Goal: Task Accomplishment & Management: Complete application form

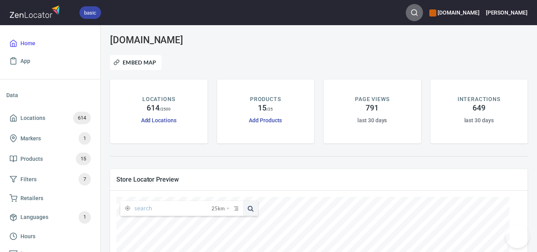
click at [418, 14] on line "button" at bounding box center [417, 15] width 2 height 2
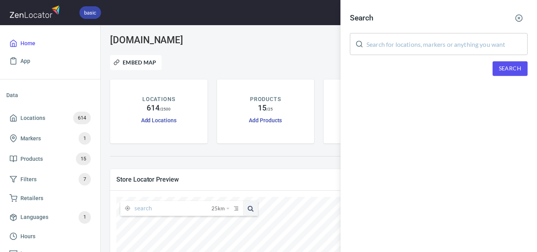
click at [452, 47] on input "text" at bounding box center [447, 44] width 161 height 22
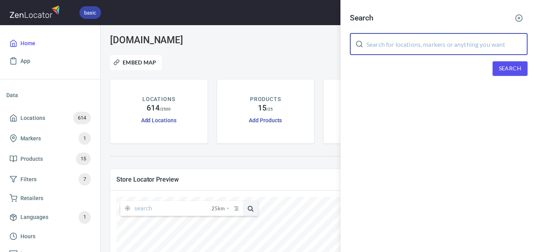
paste input "Honey Health Foods"
click at [509, 65] on span "Search" at bounding box center [510, 69] width 22 height 10
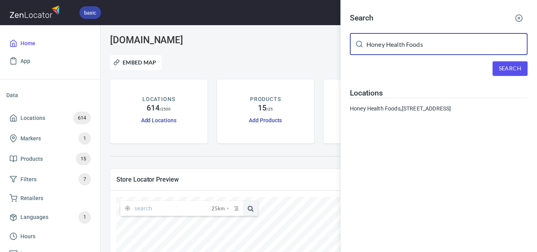
drag, startPoint x: 317, startPoint y: 31, endPoint x: 309, endPoint y: 32, distance: 8.0
click at [288, 33] on div "Search Honey Health Foods ​ Search Locations Honey Health Foods, [STREET_ADDRES…" at bounding box center [268, 126] width 537 height 252
paste input "Our Wholesome Home Au"
click at [514, 69] on span "Search" at bounding box center [510, 69] width 22 height 10
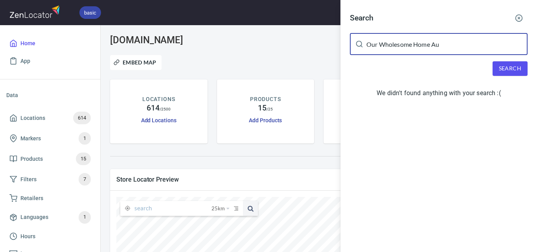
drag, startPoint x: 462, startPoint y: 44, endPoint x: 434, endPoint y: 49, distance: 28.5
click at [434, 49] on input "Our Wholesome Home Au" at bounding box center [447, 44] width 161 height 22
click at [430, 43] on input "AuOur Wholesome Home" at bounding box center [447, 44] width 161 height 22
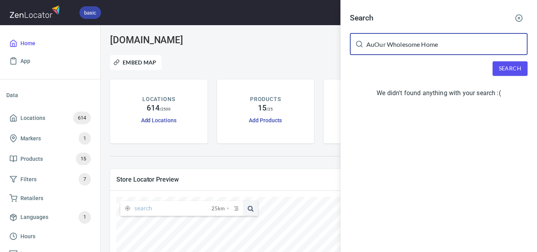
click at [430, 43] on input "AuOur Wholesome Home" at bounding box center [447, 44] width 161 height 22
paste input "Woolworths Lakes Entrance"
click at [504, 71] on span "Search" at bounding box center [510, 69] width 22 height 10
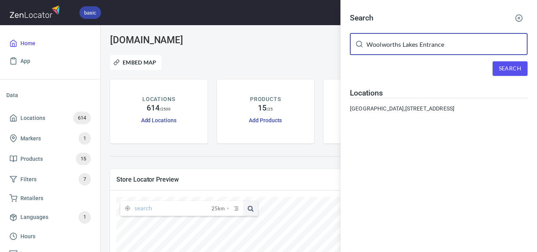
drag, startPoint x: 489, startPoint y: 53, endPoint x: 298, endPoint y: 55, distance: 191.2
click at [298, 55] on div "Search [GEOGRAPHIC_DATA] Entrance ​ Search Locations [GEOGRAPHIC_DATA], [STREET…" at bounding box center [268, 126] width 537 height 252
paste input "That Yellow Door Caf"
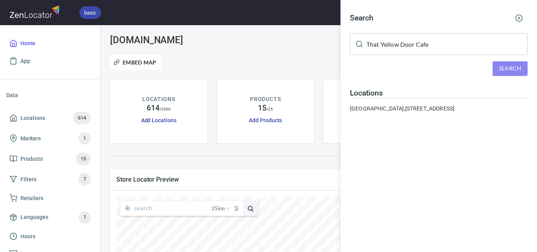
click at [511, 63] on button "Search" at bounding box center [510, 68] width 35 height 15
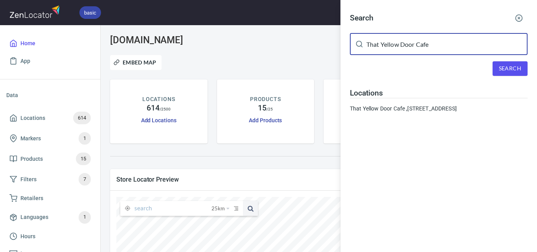
drag, startPoint x: 450, startPoint y: 48, endPoint x: 314, endPoint y: 48, distance: 136.1
click at [314, 48] on div "Search That Yellow Door Cafe ​ Search Locations That [GEOGRAPHIC_DATA] , [STREE…" at bounding box center [268, 126] width 537 height 252
paste input "[PERSON_NAME]"
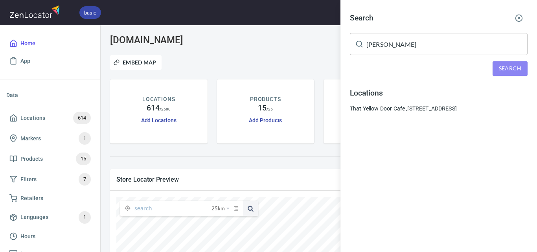
click at [510, 70] on span "Search" at bounding box center [510, 69] width 22 height 10
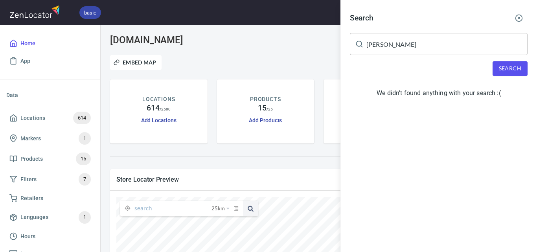
click at [400, 40] on input "[PERSON_NAME]" at bounding box center [447, 44] width 161 height 22
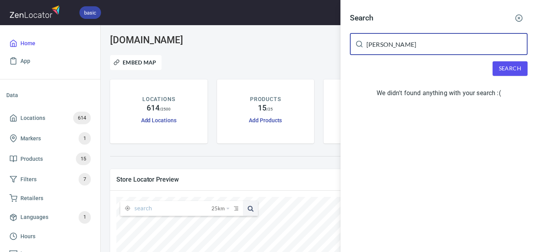
click at [400, 40] on input "[PERSON_NAME]" at bounding box center [447, 44] width 161 height 22
paste input "Vue De Monde"
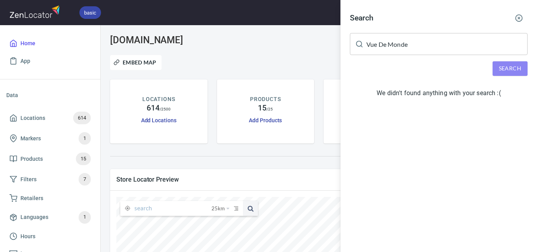
click at [518, 72] on span "Search" at bounding box center [510, 69] width 22 height 10
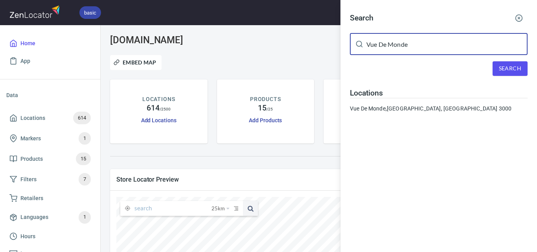
paste input "Provino (M Two Ventures)"
drag, startPoint x: 440, startPoint y: 38, endPoint x: 278, endPoint y: 47, distance: 162.3
click at [278, 47] on div "Search Provino (M Two Ventures) ​ Search Locations [GEOGRAPHIC_DATA], [GEOGRAPH…" at bounding box center [268, 126] width 537 height 252
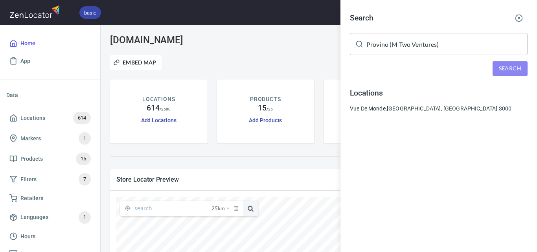
click at [509, 73] on span "Search" at bounding box center [510, 69] width 22 height 10
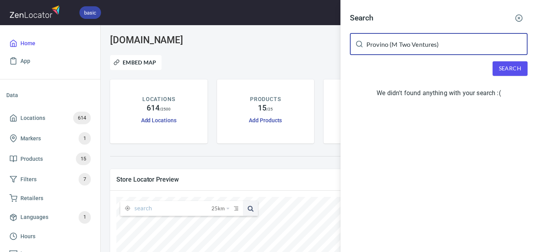
drag, startPoint x: 441, startPoint y: 44, endPoint x: 326, endPoint y: 41, distance: 115.7
click at [326, 41] on div "Search Provino (M Two Ventures) ​ Search We didn't found anything with your sea…" at bounding box center [268, 126] width 537 height 252
paste input "McCoppins Food & Wine [GEOGRAPHIC_DATA]"
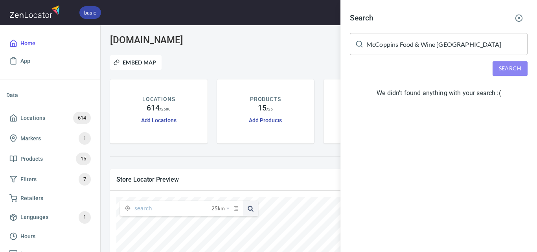
click at [515, 66] on span "Search" at bounding box center [510, 69] width 22 height 10
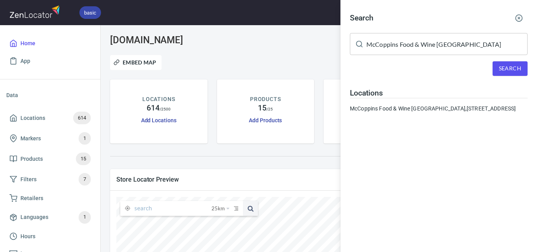
click at [424, 41] on input "McCoppins Food & Wine [GEOGRAPHIC_DATA]" at bounding box center [447, 44] width 161 height 22
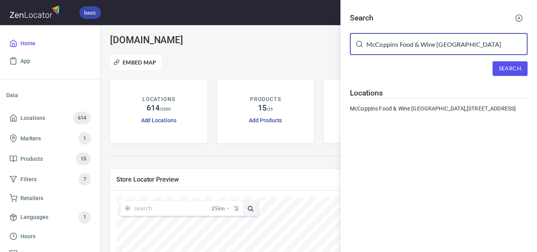
click at [424, 41] on input "McCoppins Food & Wine [GEOGRAPHIC_DATA]" at bounding box center [447, 44] width 161 height 22
paste input "Champions [PERSON_NAME]"
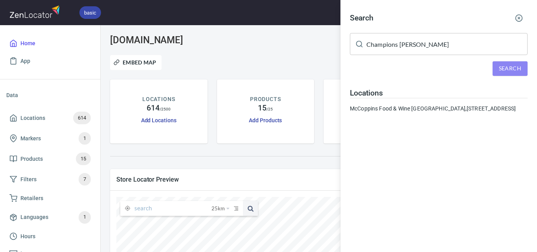
click at [508, 69] on span "Search" at bounding box center [510, 69] width 22 height 10
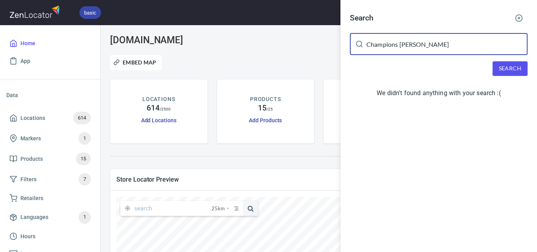
drag, startPoint x: 411, startPoint y: 46, endPoint x: 335, endPoint y: 63, distance: 77.3
click at [335, 63] on div "Search Champions [PERSON_NAME] ​ Search We didn't found anything with your sear…" at bounding box center [268, 126] width 537 height 252
type input "[GEOGRAPHIC_DATA]"
click at [498, 70] on button "Search" at bounding box center [510, 68] width 35 height 15
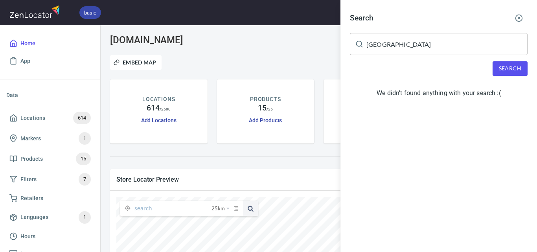
click at [308, 63] on div at bounding box center [268, 126] width 537 height 252
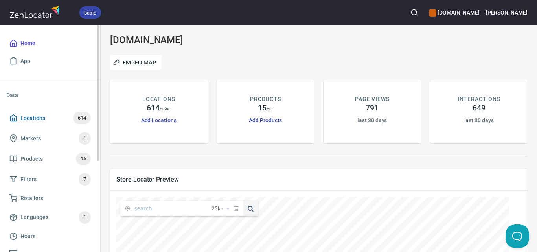
click at [59, 121] on span "Locations 614" at bounding box center [49, 118] width 81 height 13
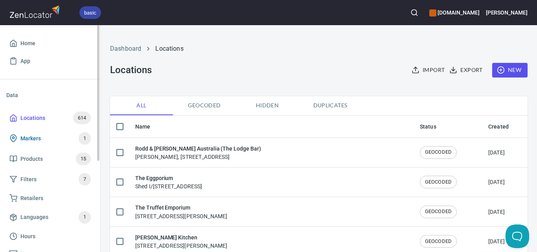
checkbox input "false"
click at [423, 11] on button "button" at bounding box center [414, 12] width 17 height 17
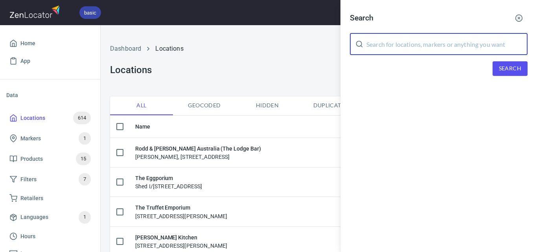
click at [456, 46] on input "text" at bounding box center [447, 44] width 161 height 22
paste input "Champions [PERSON_NAME]"
type input "Champions [PERSON_NAME]"
click at [493, 66] on div "Search" at bounding box center [439, 68] width 178 height 15
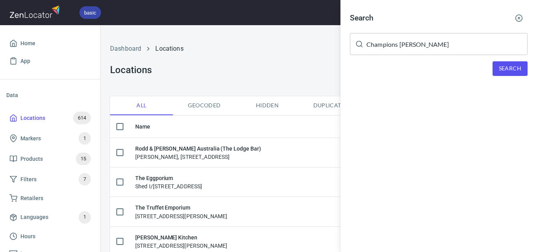
click at [497, 66] on button "Search" at bounding box center [510, 68] width 35 height 15
click at [297, 76] on div at bounding box center [268, 126] width 537 height 252
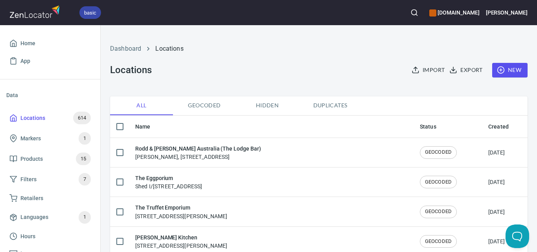
click at [510, 71] on span "New" at bounding box center [510, 70] width 23 height 10
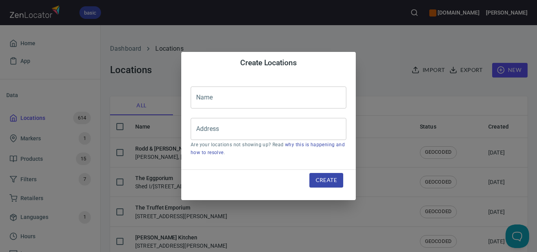
click at [277, 99] on input "text" at bounding box center [269, 98] width 156 height 22
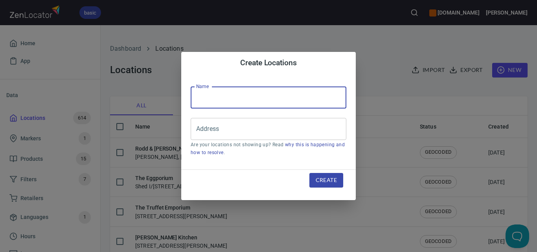
paste input "Champions [PERSON_NAME]"
type input "Champions [PERSON_NAME]"
click at [268, 129] on input "Address" at bounding box center [262, 129] width 137 height 15
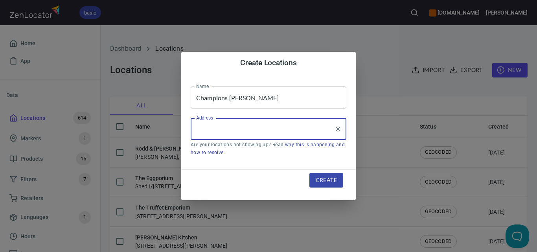
paste input "[STREET_ADDRESS]"
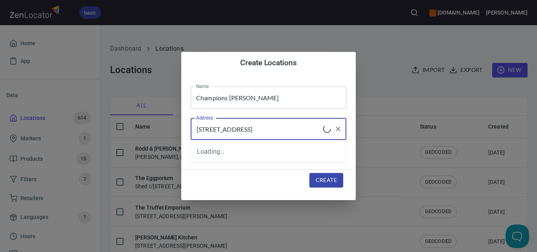
type input "[STREET_ADDRESS]"
click at [332, 181] on span "Create" at bounding box center [326, 180] width 21 height 10
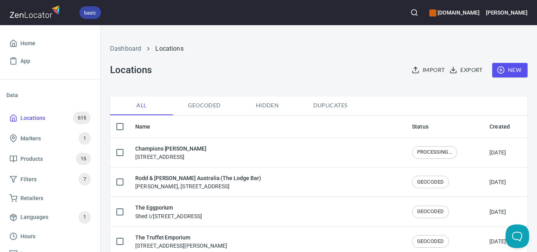
click at [419, 11] on icon "button" at bounding box center [415, 13] width 8 height 8
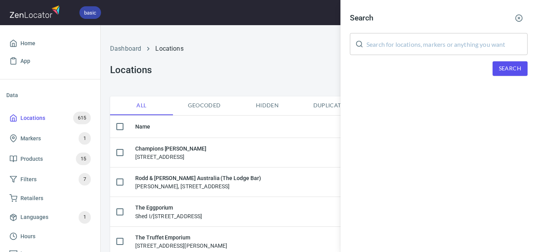
click at [432, 46] on input "text" at bounding box center [447, 44] width 161 height 22
paste input "IGA Trafalgar"
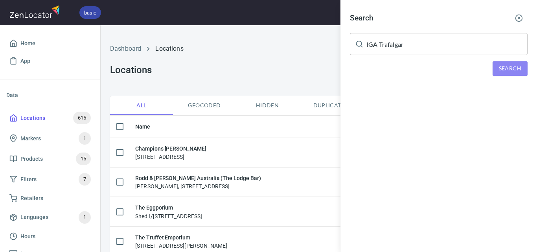
click at [511, 61] on button "Search" at bounding box center [510, 68] width 35 height 15
click at [511, 65] on span "Search" at bounding box center [510, 69] width 22 height 10
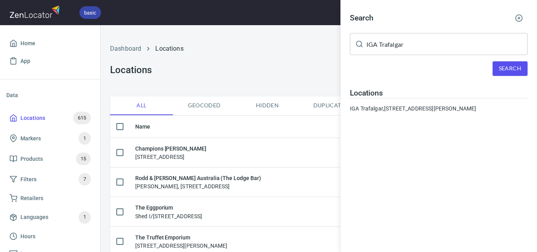
click at [434, 44] on input "IGA Trafalgar" at bounding box center [447, 44] width 161 height 22
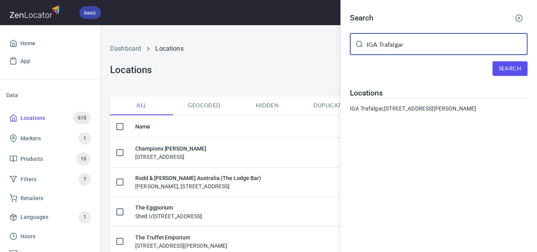
click at [434, 44] on input "IGA Trafalgar" at bounding box center [447, 44] width 161 height 22
click at [433, 46] on input "IGA Trafalgar" at bounding box center [447, 44] width 161 height 22
paste input "The Jindi Pig"
click at [454, 47] on input "IGA TrafalgarThe Jindi Pig" at bounding box center [447, 44] width 161 height 22
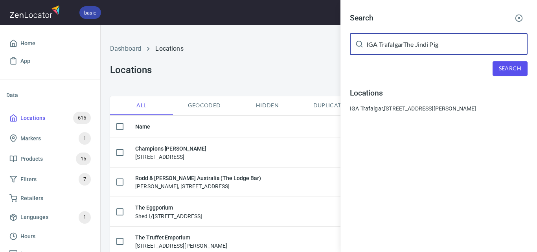
click at [454, 47] on input "IGA TrafalgarThe Jindi Pig" at bounding box center [447, 44] width 161 height 22
paste input "text"
type input "The Jindi Pig"
click at [511, 68] on span "Search" at bounding box center [510, 69] width 22 height 10
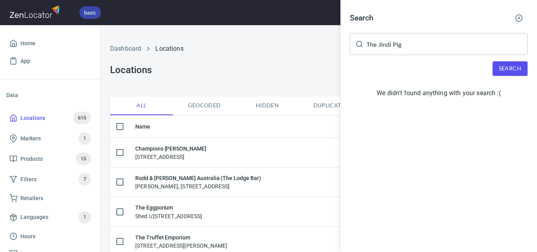
click at [519, 17] on icon "button" at bounding box center [519, 18] width 8 height 8
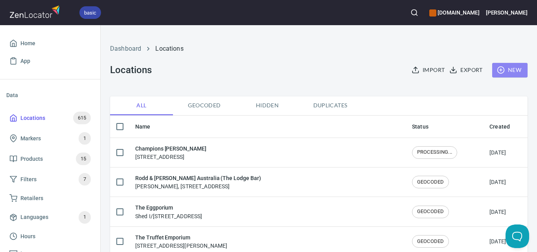
click at [506, 65] on button "New" at bounding box center [510, 70] width 35 height 15
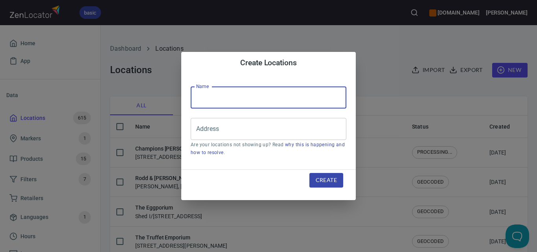
click at [210, 101] on input "text" at bounding box center [269, 98] width 156 height 22
paste input "The Jindi Pig"
type input "The Jindi Pig"
click at [310, 131] on input "Address" at bounding box center [262, 129] width 137 height 15
paste input "[STREET_ADDRESS]"
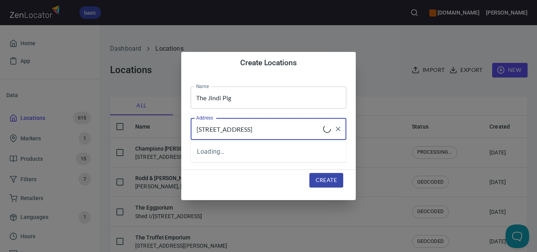
type input "[STREET_ADDRESS]"
drag, startPoint x: 325, startPoint y: 181, endPoint x: 244, endPoint y: 8, distance: 191.0
click at [322, 177] on span "Create" at bounding box center [326, 180] width 21 height 10
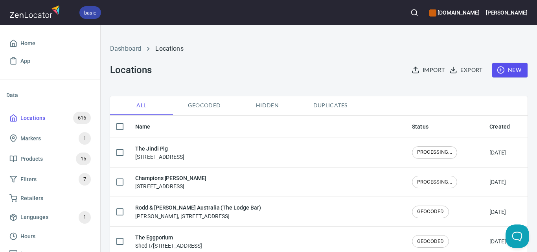
click at [419, 13] on icon "button" at bounding box center [415, 13] width 8 height 8
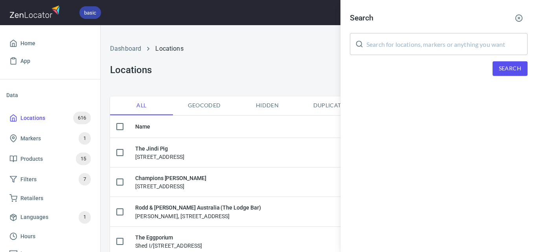
click at [441, 43] on input "text" at bounding box center [447, 44] width 161 height 22
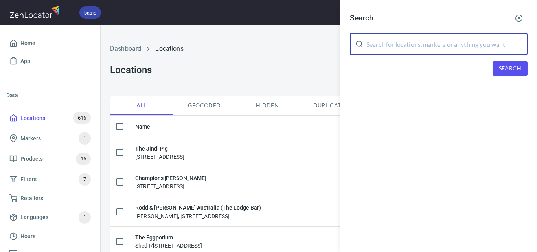
paste input "The Spud Shed"
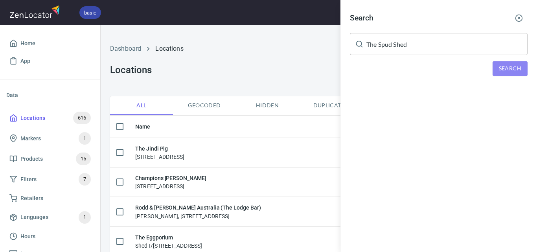
drag, startPoint x: 513, startPoint y: 67, endPoint x: 467, endPoint y: 73, distance: 46.5
click at [514, 66] on span "Search" at bounding box center [510, 69] width 22 height 10
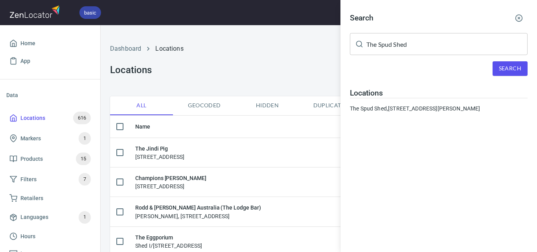
click at [406, 46] on input "The Spud Shed" at bounding box center [447, 44] width 161 height 22
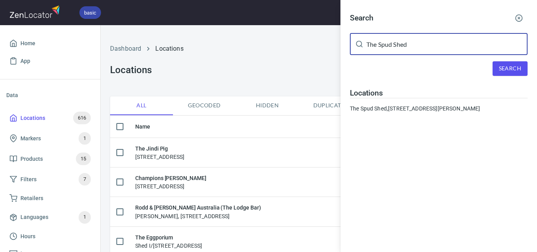
click at [406, 46] on input "The Spud Shed" at bounding box center [447, 44] width 161 height 22
paste input "[PERSON_NAME] Espresso"
click at [515, 71] on span "Search" at bounding box center [510, 69] width 22 height 10
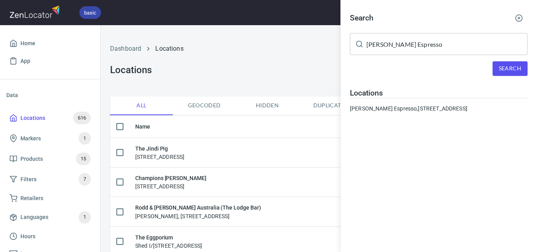
click at [412, 44] on input "[PERSON_NAME] Espresso" at bounding box center [447, 44] width 161 height 22
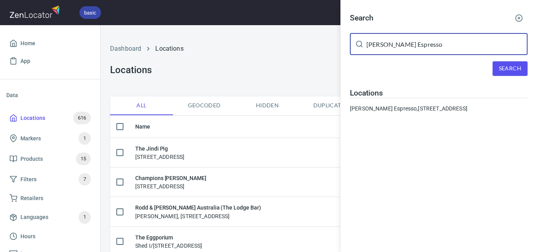
click at [411, 44] on input "[PERSON_NAME] Espresso" at bounding box center [447, 44] width 161 height 22
click at [411, 42] on input "[PERSON_NAME] Espresso" at bounding box center [447, 44] width 161 height 22
paste input "[PERSON_NAME] [PERSON_NAME]"
click at [495, 66] on button "Search" at bounding box center [510, 68] width 35 height 15
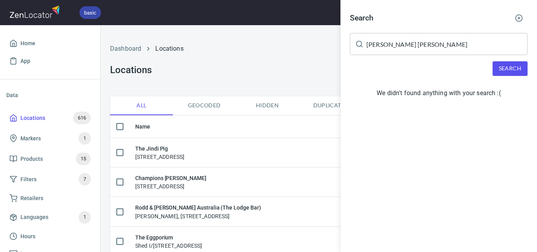
click at [410, 41] on input "[PERSON_NAME] [PERSON_NAME]" at bounding box center [447, 44] width 161 height 22
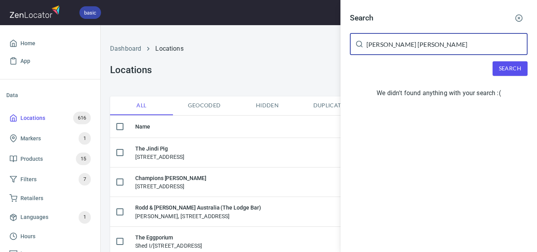
click at [410, 41] on input "[PERSON_NAME] [PERSON_NAME]" at bounding box center [447, 44] width 161 height 22
paste input "ddells Creek Foodworks"
drag, startPoint x: 410, startPoint y: 41, endPoint x: 417, endPoint y: 51, distance: 11.6
click at [410, 42] on input "[PERSON_NAME] [PERSON_NAME]" at bounding box center [447, 44] width 161 height 22
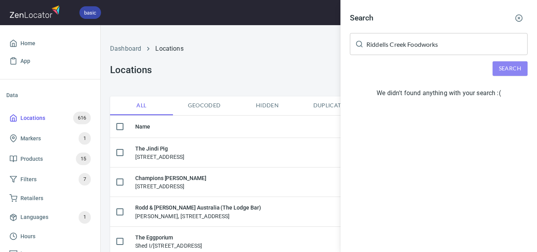
click at [527, 65] on button "Search" at bounding box center [510, 68] width 35 height 15
click at [418, 43] on input "Riddells Creek Foodworks" at bounding box center [447, 44] width 161 height 22
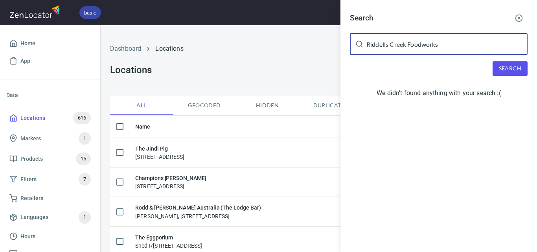
click at [418, 43] on input "Riddells Creek Foodworks" at bounding box center [447, 44] width 161 height 22
click at [418, 46] on input "Riddells Creek Foodworks" at bounding box center [447, 44] width 161 height 22
paste input "[PERSON_NAME]"
click at [426, 46] on input "Riddells Creek FooRusty Ploughdworks" at bounding box center [447, 44] width 161 height 22
drag, startPoint x: 426, startPoint y: 46, endPoint x: 427, endPoint y: 54, distance: 8.0
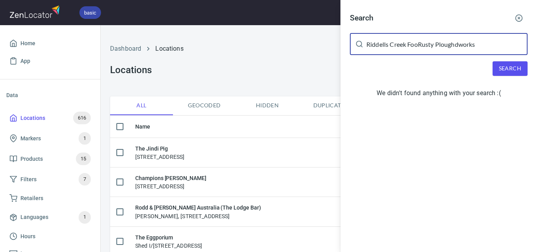
click at [427, 54] on input "Riddells Creek FooRusty Ploughdworks" at bounding box center [447, 44] width 161 height 22
paste input "[PERSON_NAME]"
click at [484, 50] on input "Riddells Creek FooRuRusty Ploughsty Ploughdworks" at bounding box center [447, 44] width 161 height 22
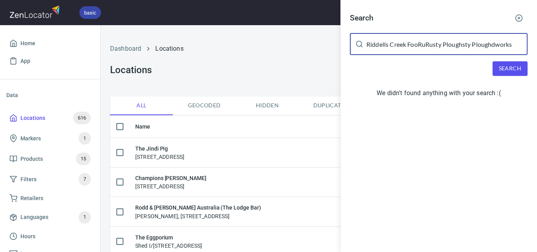
click at [484, 49] on input "Riddells Creek FooRuRusty Ploughsty Ploughdworks" at bounding box center [447, 44] width 161 height 22
paste input "usty Plough"
type input "[PERSON_NAME]"
click at [508, 71] on span "Search" at bounding box center [510, 69] width 22 height 10
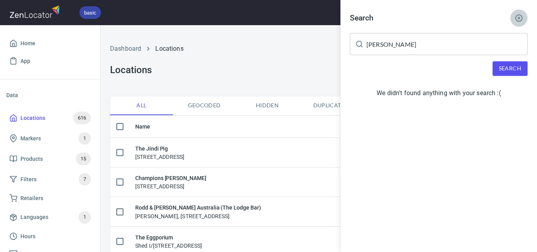
drag, startPoint x: 517, startPoint y: 18, endPoint x: 520, endPoint y: 29, distance: 11.5
click at [517, 18] on icon "button" at bounding box center [519, 18] width 8 height 8
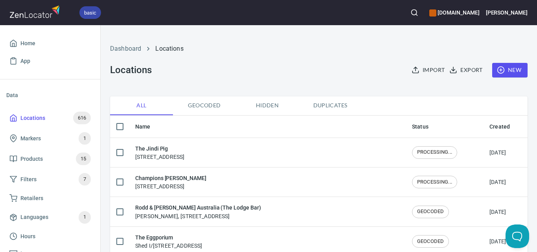
click at [511, 70] on span "New" at bounding box center [510, 70] width 23 height 10
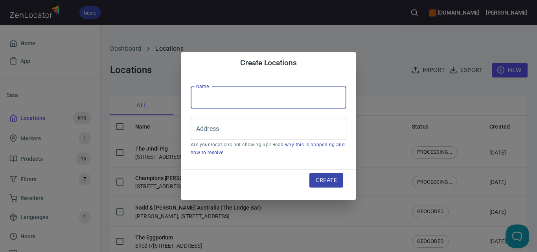
click at [310, 104] on input "text" at bounding box center [269, 98] width 156 height 22
paste input "[PERSON_NAME]"
type input "[PERSON_NAME]"
click at [294, 141] on div "Address Address Are your locations not showing up? Read why this is happening a…" at bounding box center [269, 137] width 156 height 39
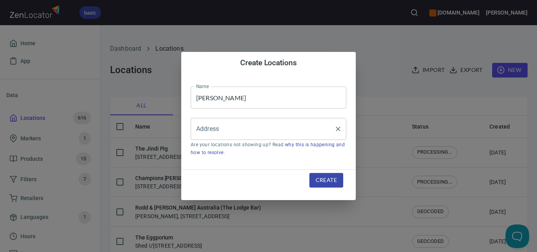
click at [292, 125] on input "Address" at bounding box center [262, 129] width 137 height 15
paste input "[STREET_ADDRESS][PERSON_NAME]"
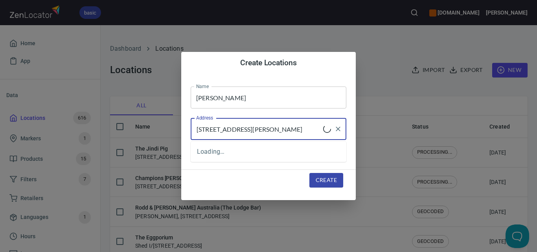
type input "[STREET_ADDRESS][PERSON_NAME]"
click at [318, 177] on span "Create" at bounding box center [326, 180] width 21 height 10
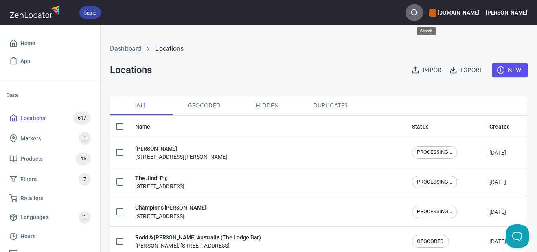
click at [418, 15] on line "button" at bounding box center [417, 15] width 2 height 2
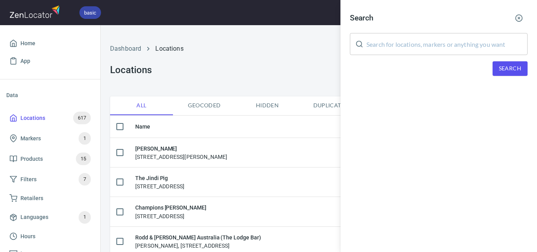
click at [462, 48] on input "text" at bounding box center [447, 44] width 161 height 22
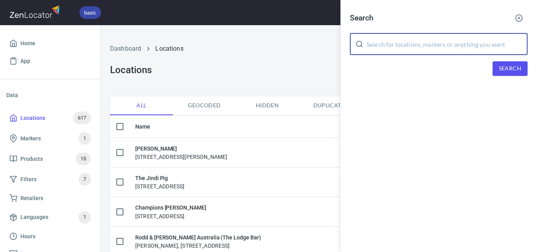
paste input "Wild Ryes Pambula"
type input "Wild Ryes Pambula"
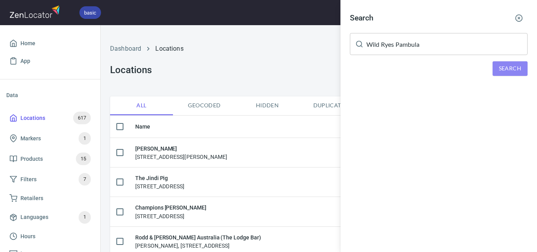
click at [508, 68] on span "Search" at bounding box center [510, 69] width 22 height 10
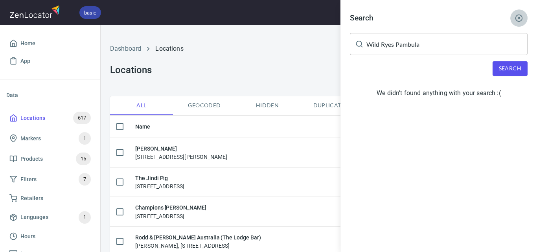
click at [518, 14] on button "button" at bounding box center [519, 17] width 17 height 17
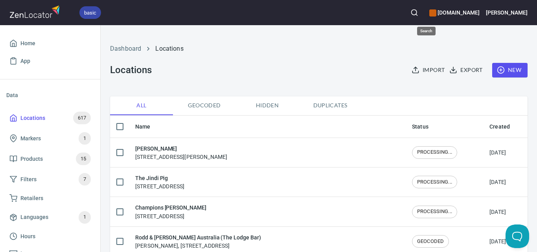
click at [419, 14] on icon "button" at bounding box center [415, 13] width 8 height 8
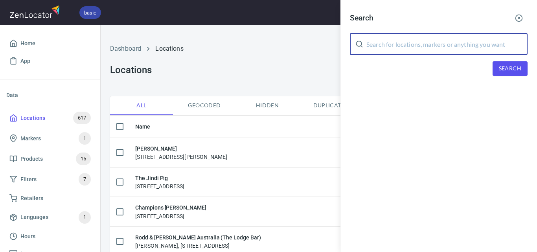
click at [487, 39] on input "text" at bounding box center [447, 44] width 161 height 22
paste input "Wild Ryes Pambula"
drag, startPoint x: 439, startPoint y: 46, endPoint x: 398, endPoint y: 45, distance: 41.7
click at [398, 45] on input "Wild Ryes Pambula" at bounding box center [447, 44] width 161 height 22
click at [512, 66] on span "Search" at bounding box center [510, 69] width 22 height 10
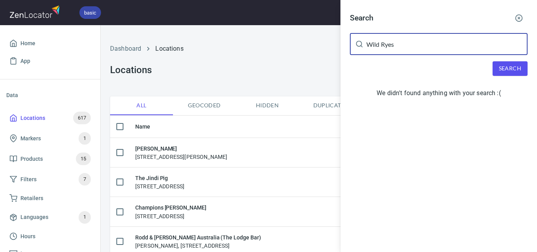
drag, startPoint x: 380, startPoint y: 46, endPoint x: 394, endPoint y: 47, distance: 13.4
click at [394, 47] on input "Wild Ryes" at bounding box center [447, 44] width 161 height 22
type input "Wild"
click at [513, 67] on span "Search" at bounding box center [510, 69] width 22 height 10
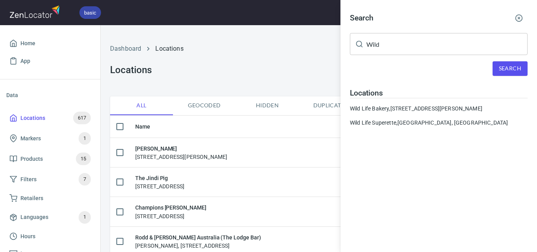
click at [305, 79] on div at bounding box center [268, 126] width 537 height 252
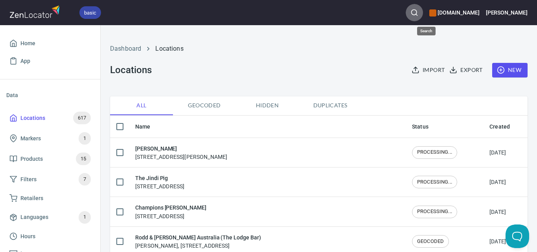
click at [419, 11] on icon "button" at bounding box center [415, 13] width 8 height 8
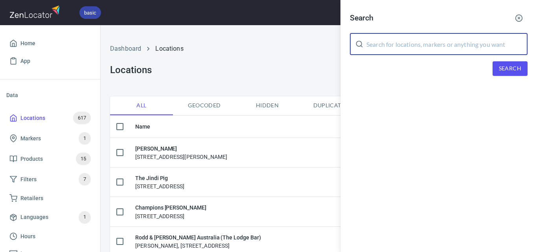
click at [409, 47] on input "text" at bounding box center [447, 44] width 161 height 22
paste input "Wild Ryes Pambula"
drag, startPoint x: 380, startPoint y: 45, endPoint x: 501, endPoint y: 50, distance: 120.5
click at [501, 50] on input "Wild Ryes Pambula" at bounding box center [447, 44] width 161 height 22
type input "Wild"
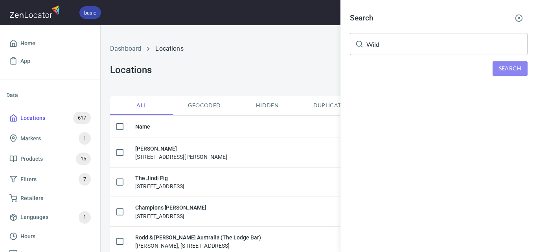
click at [518, 63] on button "Search" at bounding box center [510, 68] width 35 height 15
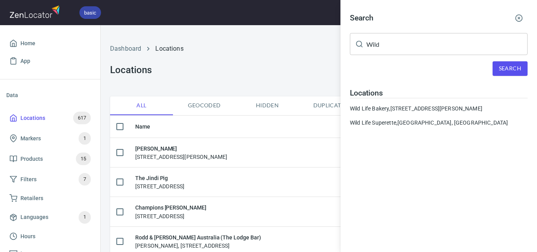
drag, startPoint x: 304, startPoint y: 65, endPoint x: 268, endPoint y: 80, distance: 38.8
click at [303, 66] on div at bounding box center [268, 126] width 537 height 252
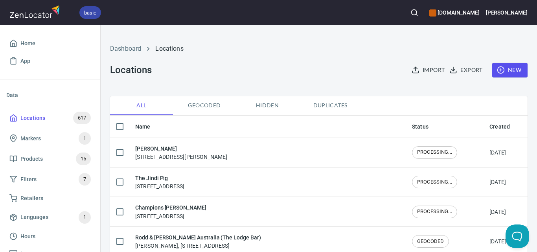
click at [508, 71] on span "New" at bounding box center [510, 70] width 23 height 10
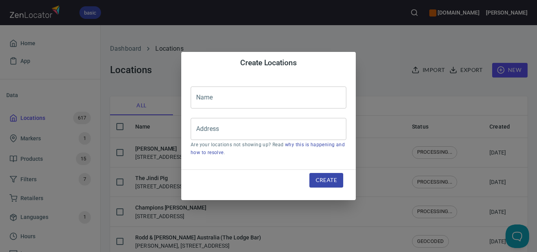
click at [245, 100] on input "text" at bounding box center [269, 98] width 156 height 22
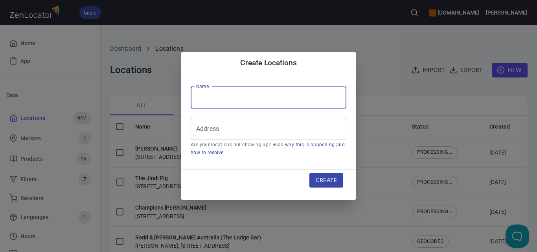
paste input "Wild Ryes Pambula"
type input "Wild Ryes Pambula"
click at [249, 127] on input "Address" at bounding box center [262, 129] width 137 height 15
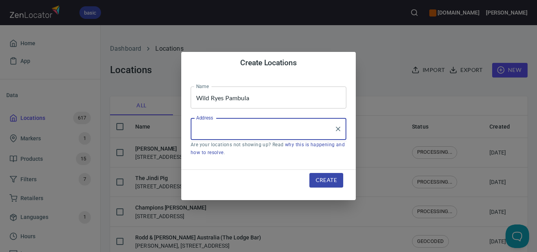
paste input "[STREET_ADDRESS]"
type input "[STREET_ADDRESS]"
click at [319, 179] on span "Create" at bounding box center [326, 180] width 21 height 10
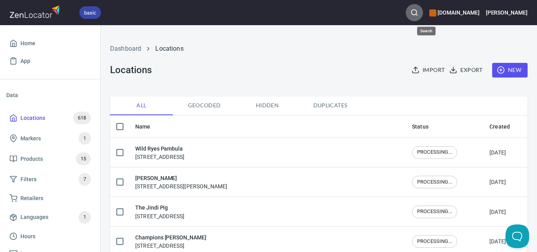
click at [420, 13] on button "button" at bounding box center [414, 12] width 17 height 17
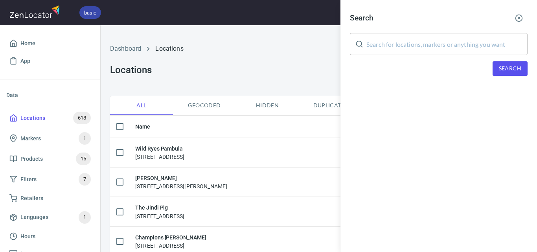
click at [426, 45] on input "text" at bounding box center [447, 44] width 161 height 22
paste input "Champions IGA Long Gully"
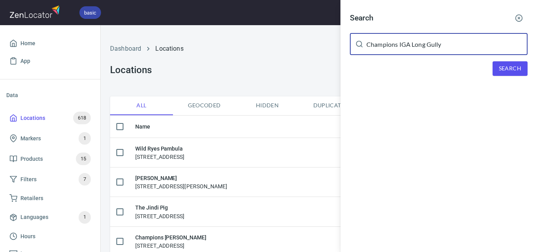
click at [508, 67] on span "Search" at bounding box center [510, 69] width 22 height 10
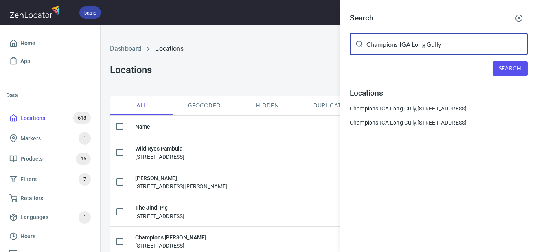
click at [445, 42] on input "Champions IGA Long Gully" at bounding box center [447, 44] width 161 height 22
paste input "Kangaroo Flat"
click at [503, 68] on span "Search" at bounding box center [510, 69] width 22 height 10
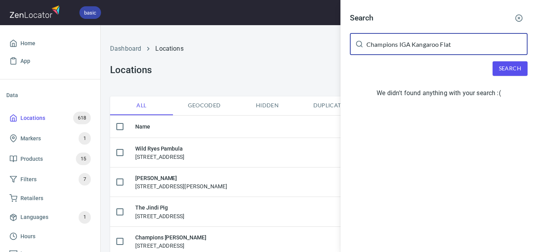
drag, startPoint x: 410, startPoint y: 44, endPoint x: 326, endPoint y: 52, distance: 84.9
click at [326, 52] on div "Search Champions IGA Kangaroo Flat ​ Search We didn't found anything with your …" at bounding box center [268, 126] width 537 height 252
type input "Kangaroo Flat"
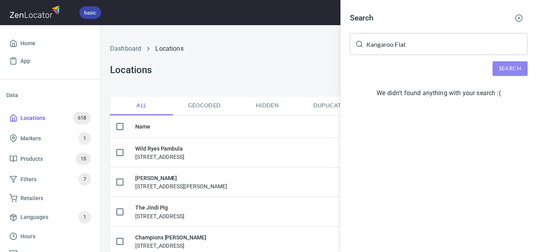
click at [495, 69] on button "Search" at bounding box center [510, 68] width 35 height 15
click at [267, 48] on div at bounding box center [268, 126] width 537 height 252
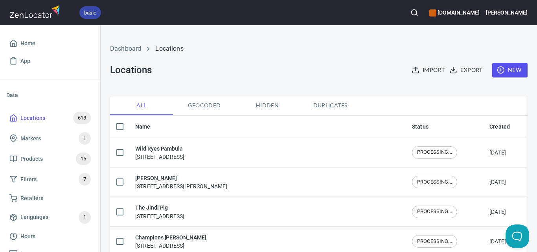
click at [526, 66] on div "Import Export New" at bounding box center [465, 70] width 133 height 24
click at [517, 66] on button "New" at bounding box center [510, 70] width 35 height 15
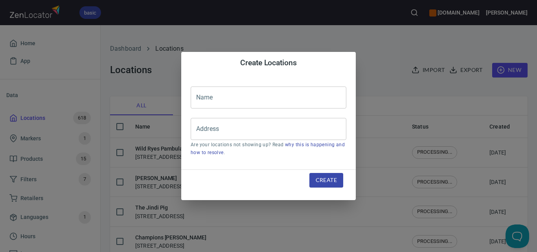
click at [295, 108] on input "text" at bounding box center [269, 98] width 156 height 22
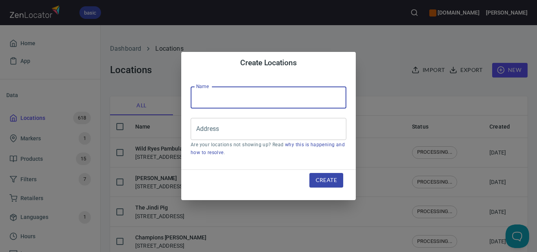
paste input "Champions IGA Kangaroo Flat"
type input "Champions IGA Kangaroo Flat"
click at [262, 126] on input "Address" at bounding box center [262, 129] width 137 height 15
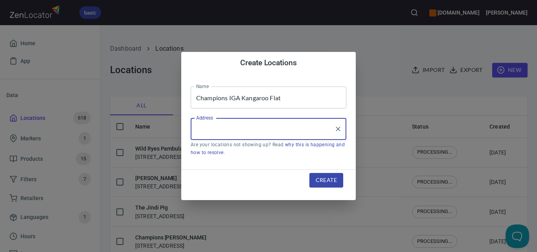
paste input "[STREET_ADDRESS]"
type input "[STREET_ADDRESS]"
drag, startPoint x: 324, startPoint y: 173, endPoint x: 325, endPoint y: 177, distance: 4.5
click at [324, 173] on div "Create" at bounding box center [326, 180] width 53 height 33
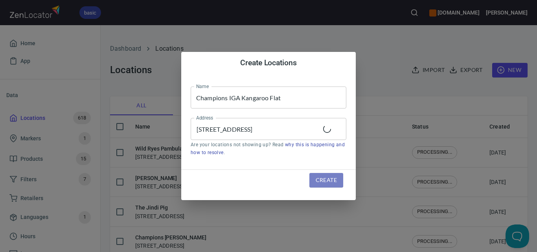
click at [325, 177] on span "Create" at bounding box center [326, 180] width 21 height 10
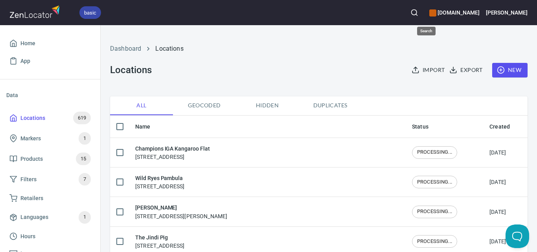
click at [419, 12] on icon "button" at bounding box center [415, 13] width 8 height 8
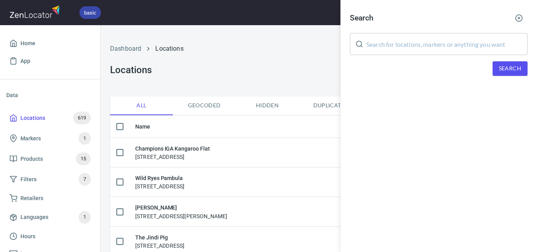
click at [457, 46] on input "text" at bounding box center [447, 44] width 161 height 22
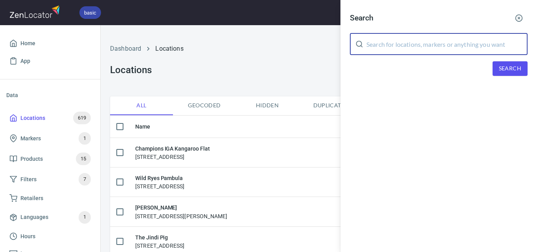
paste input "The [GEOGRAPHIC_DATA]"
click at [524, 73] on button "Search" at bounding box center [510, 68] width 35 height 15
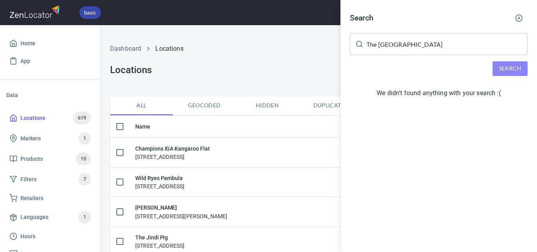
drag, startPoint x: 512, startPoint y: 68, endPoint x: 477, endPoint y: 66, distance: 35.4
click at [512, 67] on span "Search" at bounding box center [510, 69] width 22 height 10
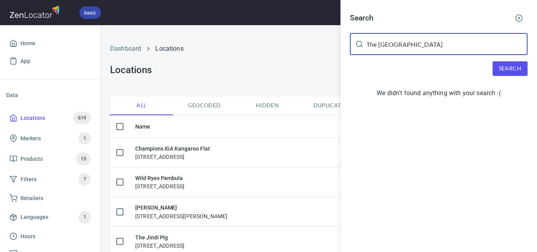
click at [404, 48] on input "The [GEOGRAPHIC_DATA]" at bounding box center [447, 44] width 161 height 22
click at [405, 48] on input "The [GEOGRAPHIC_DATA]" at bounding box center [447, 44] width 161 height 22
paste input "Orbost FoodWorks"
click at [515, 74] on button "Search" at bounding box center [510, 68] width 35 height 15
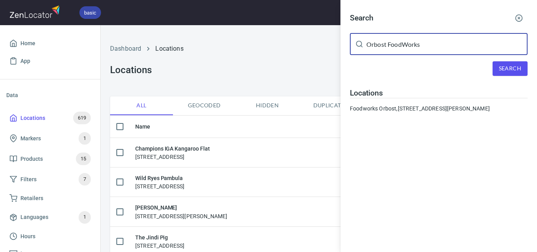
click at [439, 46] on input "Orbost FoodWorks" at bounding box center [447, 44] width 161 height 22
paste input "[PERSON_NAME]"
click at [519, 68] on span "Search" at bounding box center [510, 69] width 22 height 10
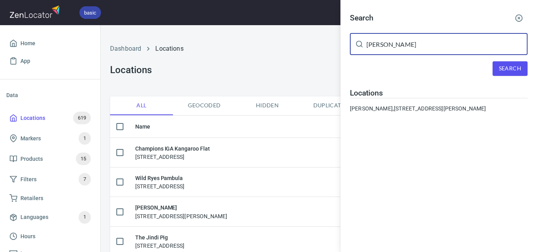
drag, startPoint x: 437, startPoint y: 50, endPoint x: 333, endPoint y: 58, distance: 104.5
click at [333, 58] on div "Search [PERSON_NAME] ​ Search Locations IGA Warburton, [STREET_ADDRESS][PERSON_…" at bounding box center [268, 126] width 537 height 252
paste input "Gembrook"
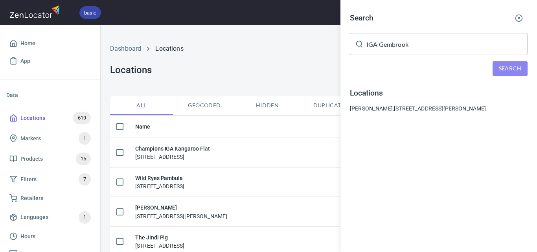
click at [509, 67] on span "Search" at bounding box center [510, 69] width 22 height 10
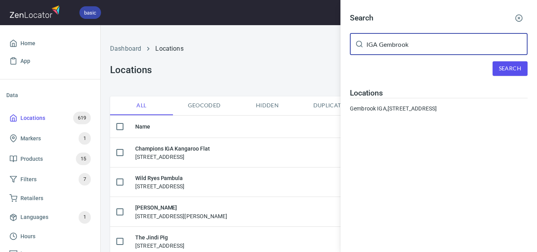
drag, startPoint x: 277, startPoint y: 56, endPoint x: 221, endPoint y: 68, distance: 57.0
click at [221, 68] on div "Search IGA Gembrook ​ Search Locations [GEOGRAPHIC_DATA] [GEOGRAPHIC_DATA], [ST…" at bounding box center [268, 126] width 537 height 252
paste input "Snaffle [PERSON_NAME] River"
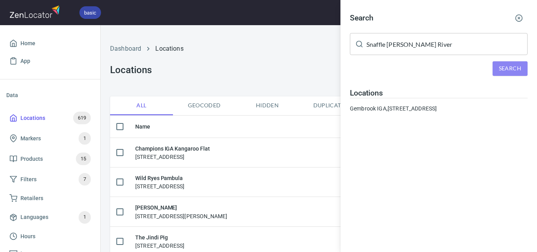
click at [512, 65] on span "Search" at bounding box center [510, 69] width 22 height 10
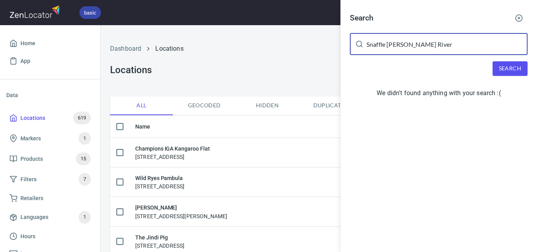
drag, startPoint x: 424, startPoint y: 44, endPoint x: 387, endPoint y: 42, distance: 37.8
click at [387, 42] on input "Snaffle [PERSON_NAME] River" at bounding box center [447, 44] width 161 height 22
type input "Snaffle"
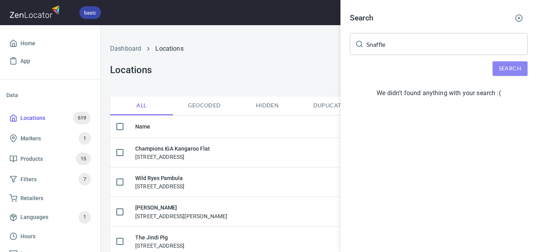
click at [509, 70] on span "Search" at bounding box center [510, 69] width 22 height 10
drag, startPoint x: 308, startPoint y: 57, endPoint x: 314, endPoint y: 57, distance: 5.1
click at [310, 57] on div at bounding box center [268, 126] width 537 height 252
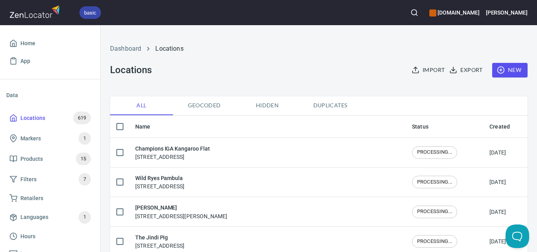
click at [509, 70] on span "New" at bounding box center [510, 70] width 23 height 10
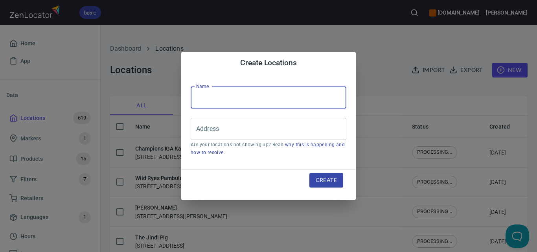
click at [238, 98] on input "text" at bounding box center [269, 98] width 156 height 22
paste input "Snaffle [PERSON_NAME] River"
type input "Snaffle [PERSON_NAME] River"
click at [241, 123] on input "Address" at bounding box center [262, 129] width 137 height 15
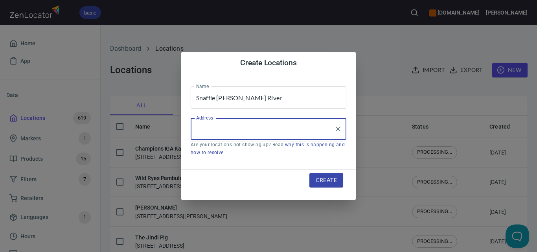
paste input "[STREET_ADDRESS][PERSON_NAME]"
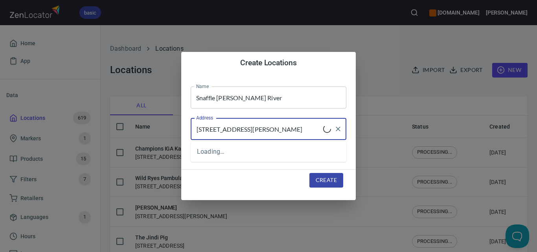
type input "[STREET_ADDRESS][PERSON_NAME]"
click at [325, 178] on span "Create" at bounding box center [326, 180] width 21 height 10
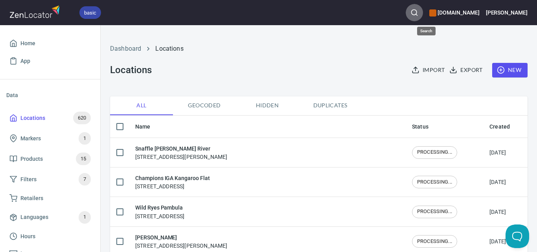
click at [419, 10] on icon "button" at bounding box center [415, 13] width 8 height 8
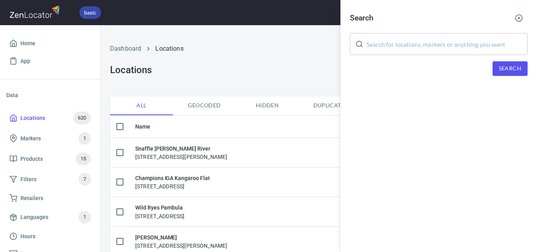
click at [420, 45] on input "text" at bounding box center [447, 44] width 161 height 22
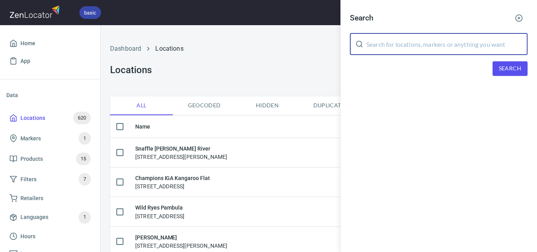
paste input "OKO Cafe"
click at [504, 63] on button "Search" at bounding box center [510, 68] width 35 height 15
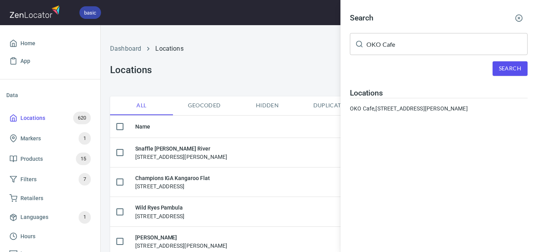
click at [388, 46] on input "OKO Cafe" at bounding box center [447, 44] width 161 height 22
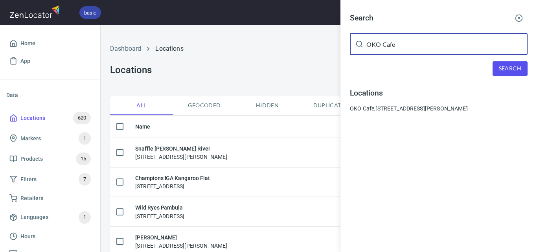
click at [388, 46] on input "OKO Cafe" at bounding box center [447, 44] width 161 height 22
paste input "AGL [PERSON_NAME]"
click at [496, 65] on button "Search" at bounding box center [510, 68] width 35 height 15
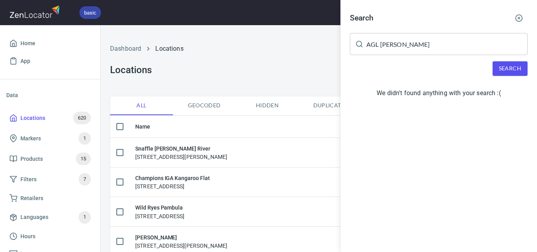
click at [388, 50] on input "AGL [PERSON_NAME]" at bounding box center [447, 44] width 161 height 22
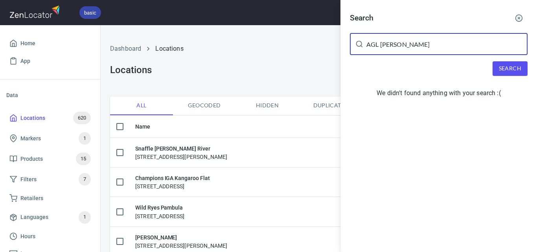
click at [388, 50] on input "AGL [PERSON_NAME]" at bounding box center [447, 44] width 161 height 22
paste input "[GEOGRAPHIC_DATA]"
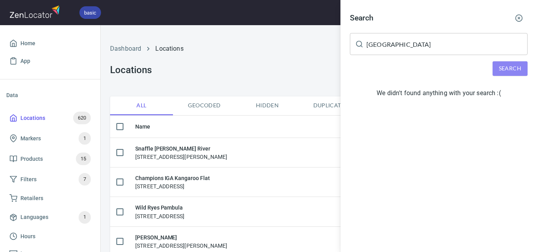
click at [510, 67] on span "Search" at bounding box center [510, 69] width 22 height 10
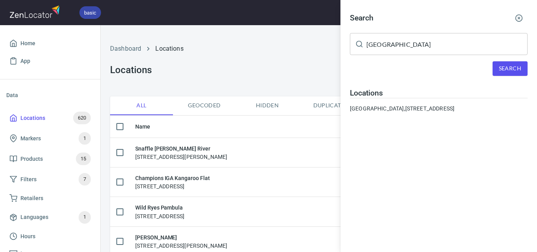
click at [412, 48] on input "[GEOGRAPHIC_DATA]" at bounding box center [447, 44] width 161 height 22
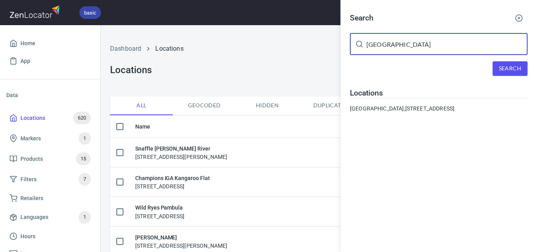
click at [412, 48] on input "[GEOGRAPHIC_DATA]" at bounding box center [447, 44] width 161 height 22
paste input "Supersede Coffee / [PERSON_NAME]"
click at [508, 70] on span "Search" at bounding box center [510, 69] width 22 height 10
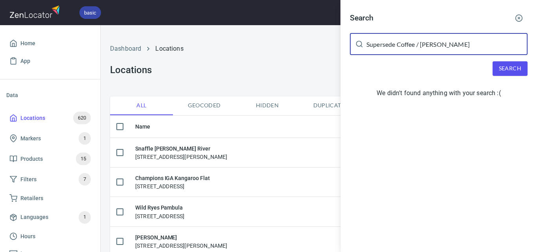
drag, startPoint x: 458, startPoint y: 41, endPoint x: 416, endPoint y: 51, distance: 43.5
click at [416, 51] on input "Supersede Coffee / [PERSON_NAME]" at bounding box center [447, 44] width 161 height 22
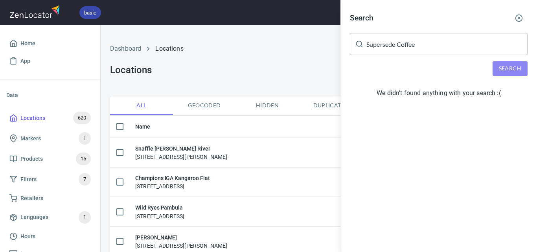
click at [509, 72] on span "Search" at bounding box center [510, 69] width 22 height 10
click at [397, 48] on input "Supersede Coffee" at bounding box center [447, 44] width 161 height 22
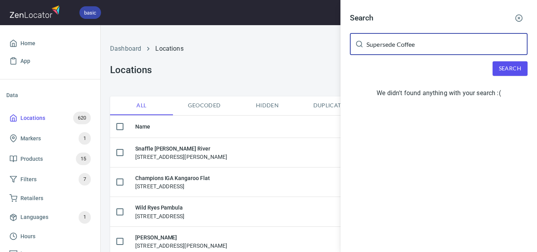
click at [397, 48] on input "Supersede Coffee" at bounding box center [447, 44] width 161 height 22
paste input "Finally Mine Coffee Hous"
click at [522, 63] on button "Search" at bounding box center [510, 68] width 35 height 15
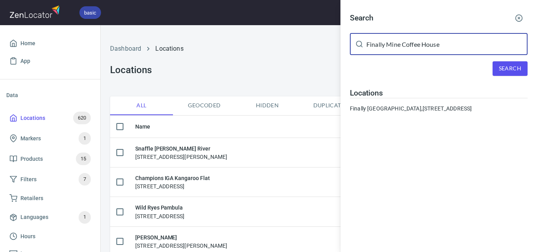
click at [388, 45] on input "Finally Mine Coffee House" at bounding box center [447, 44] width 161 height 22
paste input "our Pillars Gin"
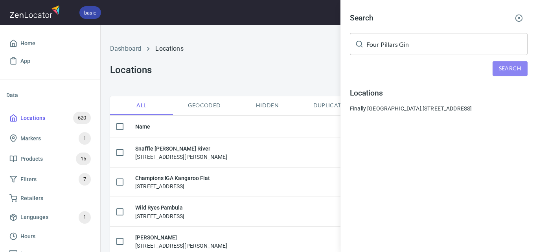
click at [518, 71] on span "Search" at bounding box center [510, 69] width 22 height 10
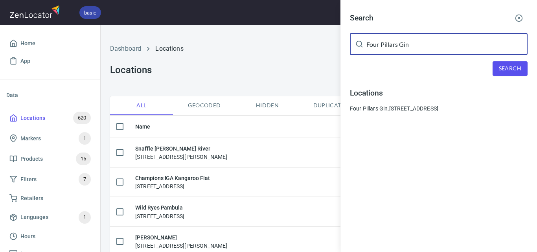
drag, startPoint x: 416, startPoint y: 44, endPoint x: 370, endPoint y: 46, distance: 46.5
click at [370, 46] on input "Four Pillars Gin" at bounding box center [447, 44] width 161 height 22
click at [395, 44] on input "Four Pillars Gin" at bounding box center [447, 44] width 161 height 22
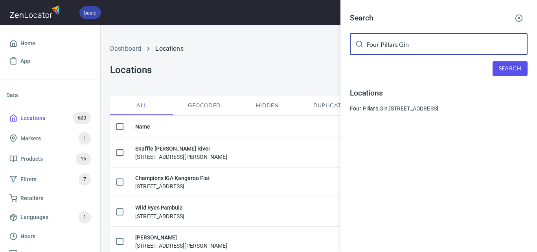
paste input "Nowa Nowa General Store"
click at [501, 63] on button "Search" at bounding box center [510, 68] width 35 height 15
drag, startPoint x: 310, startPoint y: 44, endPoint x: 280, endPoint y: 46, distance: 30.4
click at [278, 47] on div "Search Nowa Nowa General Store ​ Search Locations [GEOGRAPHIC_DATA], [STREET_AD…" at bounding box center [268, 126] width 537 height 252
paste input "Banksia Pambula"
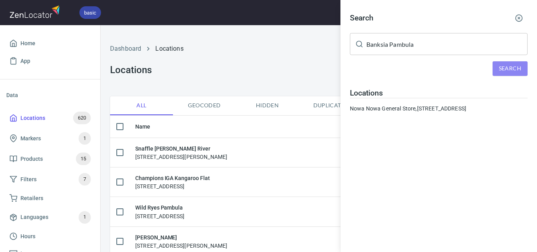
click at [510, 65] on span "Search" at bounding box center [510, 69] width 22 height 10
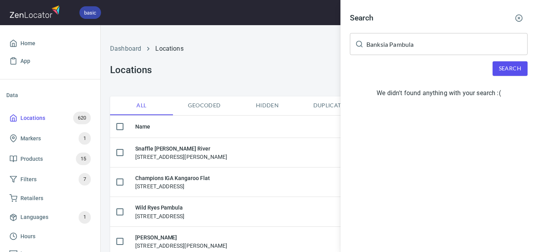
click at [447, 46] on input "Banksia Pambula" at bounding box center [447, 44] width 161 height 22
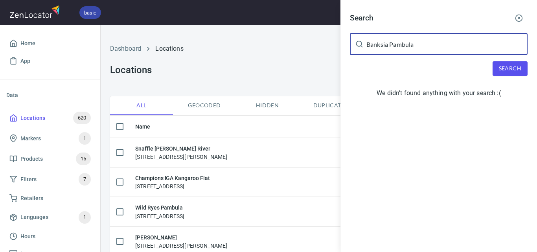
click at [447, 46] on input "Banksia Pambula" at bounding box center [447, 44] width 161 height 22
click at [447, 47] on input "Banksia Pambula" at bounding box center [447, 44] width 161 height 22
paste input "Delicious Dairies"
type input "Delicious Dairies"
click at [500, 66] on span "Search" at bounding box center [510, 69] width 22 height 10
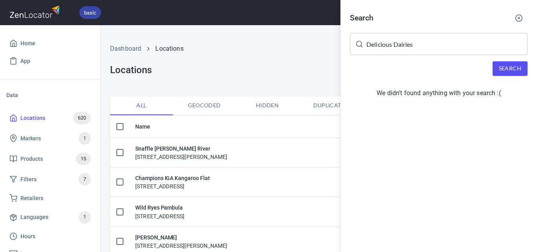
drag, startPoint x: 315, startPoint y: 71, endPoint x: 336, endPoint y: 55, distance: 25.9
click at [317, 69] on div at bounding box center [268, 126] width 537 height 252
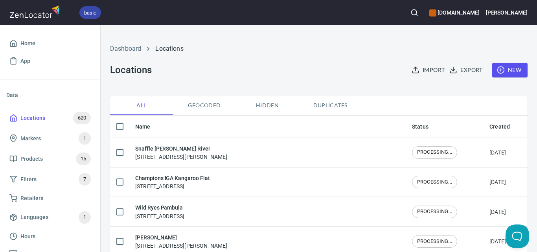
click at [501, 71] on span "New" at bounding box center [510, 70] width 23 height 10
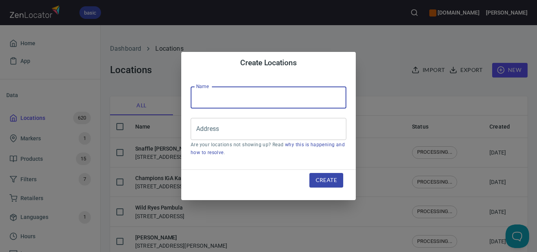
click at [325, 107] on input "text" at bounding box center [269, 98] width 156 height 22
paste input "Delicious Dairies"
type input "Delicious Dairies"
click at [289, 131] on input "Address" at bounding box center [262, 129] width 137 height 15
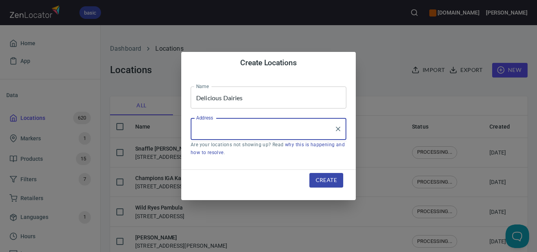
paste input "[STREET_ADDRESS][PERSON_NAME]"
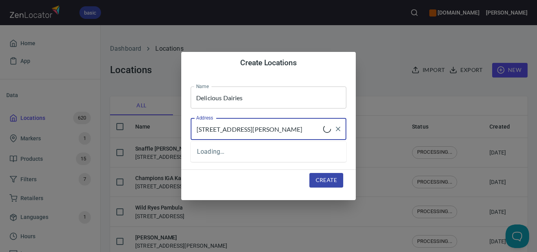
type input "[STREET_ADDRESS][PERSON_NAME]"
click at [327, 180] on span "Create" at bounding box center [326, 180] width 21 height 10
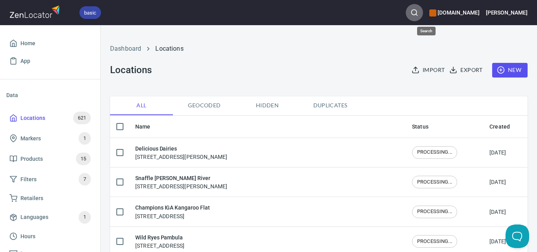
click at [417, 10] on circle "button" at bounding box center [414, 12] width 5 height 5
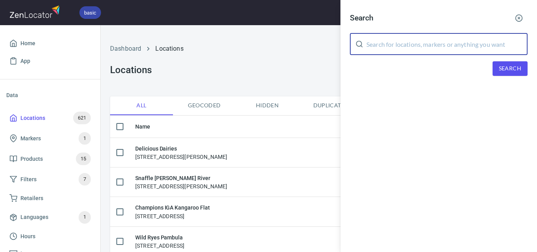
click at [446, 39] on input "text" at bounding box center [447, 44] width 161 height 22
click at [447, 40] on input "text" at bounding box center [447, 44] width 161 height 22
paste input "Rosedale Butchers"
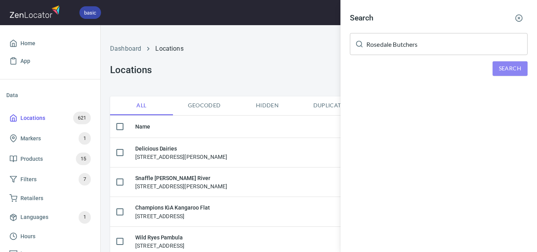
click at [495, 65] on button "Search" at bounding box center [510, 68] width 35 height 15
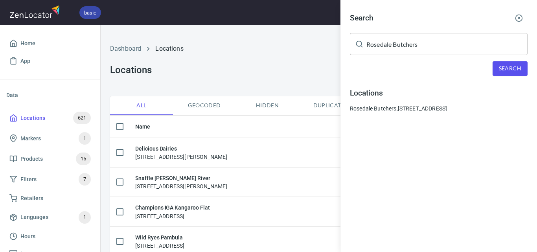
click at [368, 42] on input "Rosedale Butchers" at bounding box center [447, 44] width 161 height 22
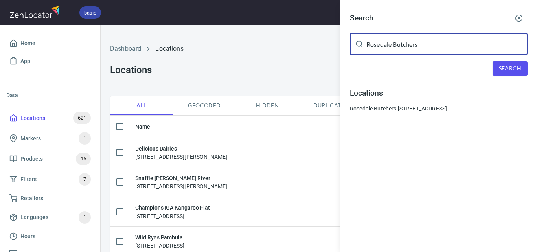
click at [368, 42] on input "Rosedale Butchers" at bounding box center [447, 44] width 161 height 22
paste input "IGA Belgrave South"
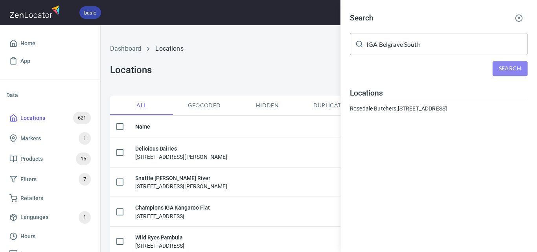
click at [506, 64] on span "Search" at bounding box center [510, 69] width 22 height 10
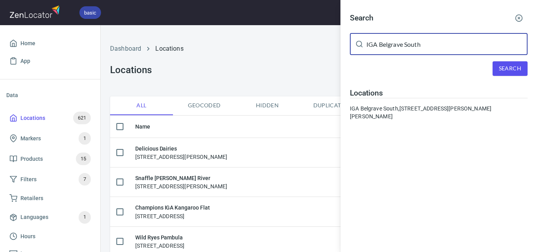
click at [436, 46] on input "IGA Belgrave South" at bounding box center [447, 44] width 161 height 22
paste input "Yarra Valley Dairy"
click at [506, 68] on span "Search" at bounding box center [510, 69] width 22 height 10
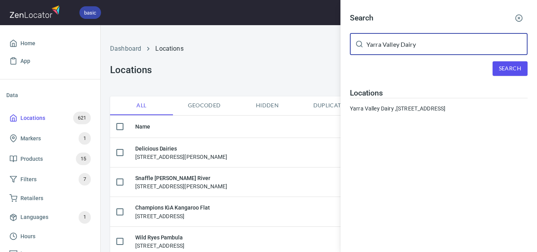
click at [421, 41] on input "Yarra Valley Dairy" at bounding box center [447, 44] width 161 height 22
click at [421, 42] on input "Yarra Valley Dairy" at bounding box center [447, 44] width 161 height 22
paste input "Myrtlebank Roaming Farms"
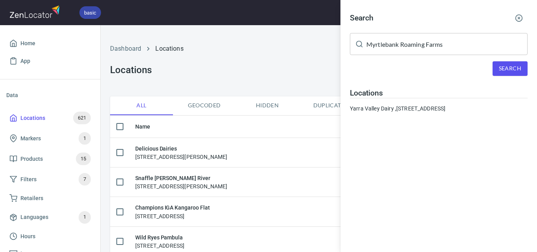
click at [489, 67] on div "Search" at bounding box center [439, 68] width 178 height 15
click at [503, 70] on span "Search" at bounding box center [510, 69] width 22 height 10
click at [419, 46] on input "Myrtlebank Roaming Farms" at bounding box center [447, 44] width 161 height 22
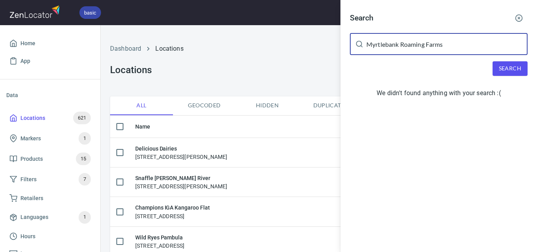
click at [419, 46] on input "Myrtlebank Roaming Farms" at bounding box center [447, 44] width 161 height 22
paste input "Loch Sport Foodwork"
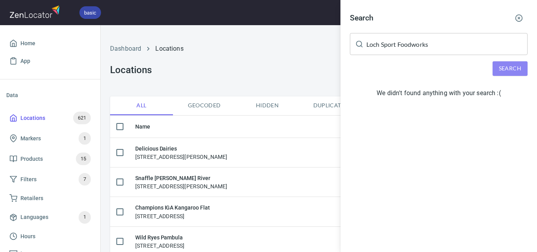
click at [508, 70] on span "Search" at bounding box center [510, 69] width 22 height 10
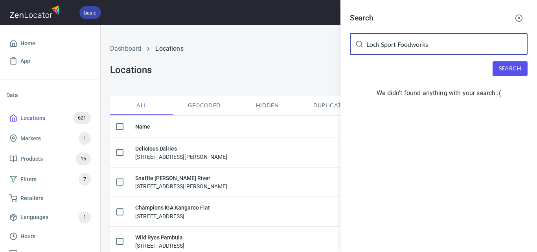
drag, startPoint x: 399, startPoint y: 45, endPoint x: 499, endPoint y: 55, distance: 100.0
click at [499, 55] on input "Loch Sport Foodworks" at bounding box center [447, 44] width 161 height 22
type input "Loch Sport"
click at [515, 61] on div "Search Loch Sport ​ Search We didn't found anything with your search :(" at bounding box center [439, 57] width 197 height 114
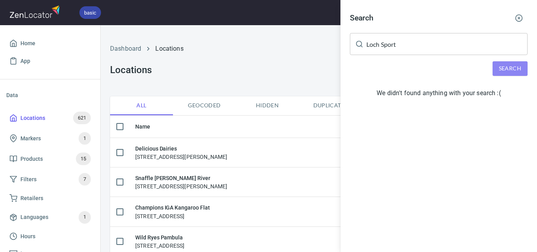
click at [515, 65] on button "Search" at bounding box center [510, 68] width 35 height 15
click at [260, 45] on div at bounding box center [268, 126] width 537 height 252
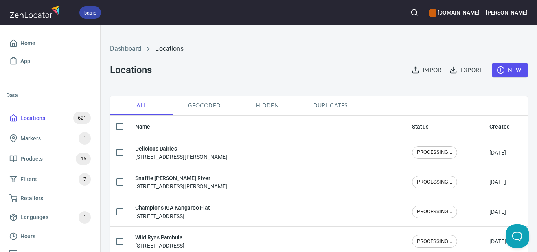
click at [509, 71] on span "New" at bounding box center [510, 70] width 23 height 10
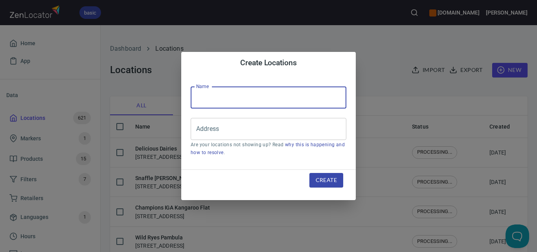
click at [288, 100] on input "text" at bounding box center [269, 98] width 156 height 22
paste input "Loch Sport Foodworks"
type input "Loch Sport Foodworks"
click at [325, 135] on input "Address" at bounding box center [262, 129] width 137 height 15
paste input "[STREET_ADDRESS]"
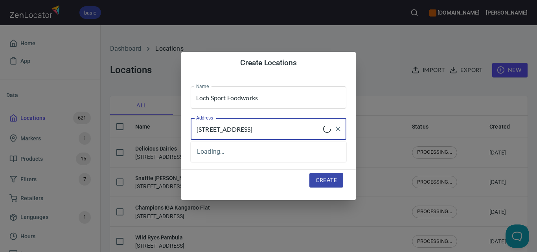
type input "[STREET_ADDRESS]"
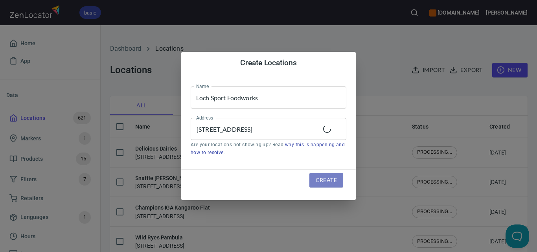
click at [330, 176] on span "Create" at bounding box center [326, 180] width 21 height 10
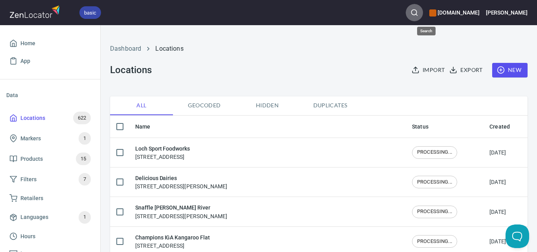
click at [419, 14] on icon "button" at bounding box center [415, 13] width 8 height 8
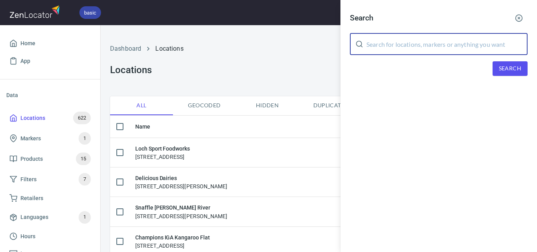
click at [462, 49] on input "text" at bounding box center [447, 44] width 161 height 22
paste input "Ranfords Family Butcher"
type input "Ranfords Family Butcher"
click at [500, 68] on span "Search" at bounding box center [510, 69] width 22 height 10
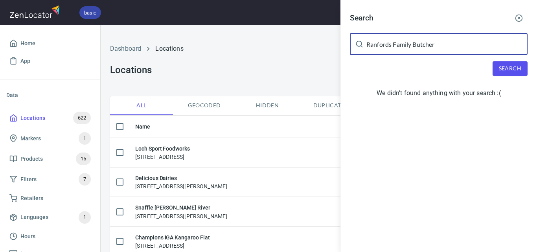
drag, startPoint x: 441, startPoint y: 47, endPoint x: 394, endPoint y: 47, distance: 47.6
click at [394, 47] on input "Ranfords Family Butcher" at bounding box center [447, 44] width 161 height 22
type input "Ranfords"
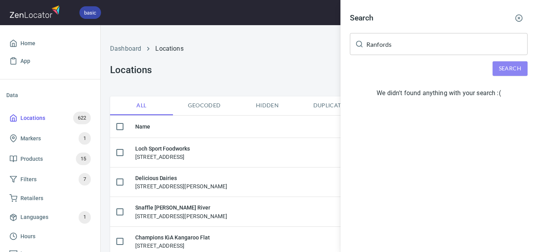
drag, startPoint x: 510, startPoint y: 63, endPoint x: 454, endPoint y: 50, distance: 56.9
click at [508, 60] on div "Search Ranfords ​ Search We didn't found anything with your search :(" at bounding box center [439, 57] width 197 height 114
drag, startPoint x: 284, startPoint y: 68, endPoint x: 490, endPoint y: 68, distance: 205.4
click at [286, 68] on div at bounding box center [268, 126] width 537 height 252
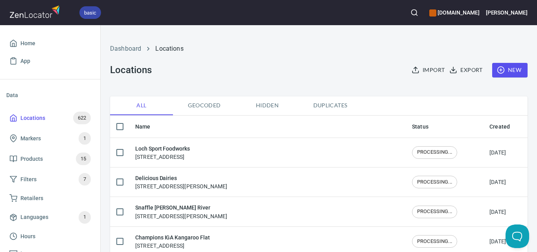
click at [519, 69] on button "New" at bounding box center [510, 70] width 35 height 15
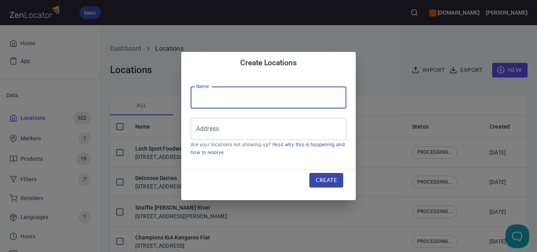
drag, startPoint x: 282, startPoint y: 102, endPoint x: 285, endPoint y: 106, distance: 5.1
click at [282, 102] on input "text" at bounding box center [269, 98] width 156 height 22
paste input "Ranfords Family Butcher"
type input "Ranfords Family Butcher"
click at [262, 140] on div "Address Address Are your locations not showing up? Read why this is happening a…" at bounding box center [269, 137] width 156 height 39
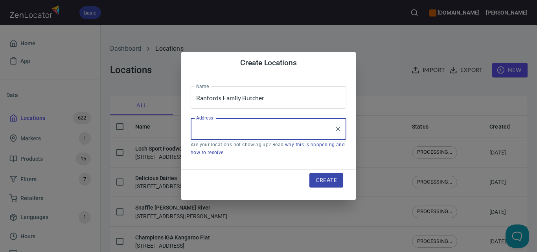
click at [273, 131] on input "Address" at bounding box center [262, 129] width 137 height 15
type input "v"
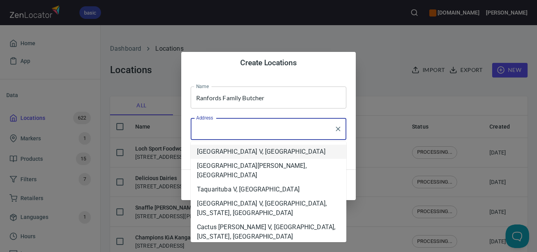
paste input "[STREET_ADDRESS][PERSON_NAME]"
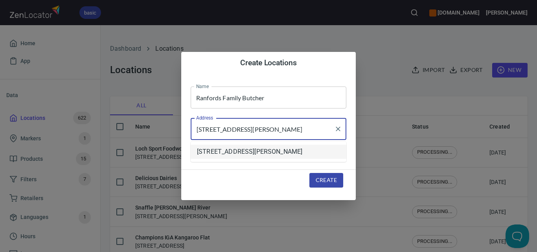
click at [310, 129] on input "[STREET_ADDRESS][PERSON_NAME]" at bounding box center [262, 129] width 137 height 15
paste input "text"
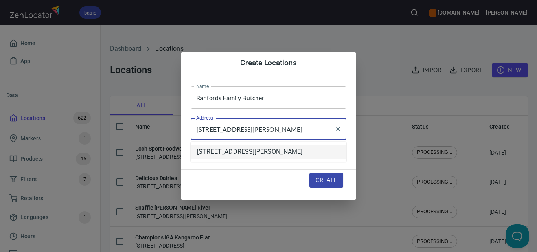
type input "[STREET_ADDRESS][PERSON_NAME]"
click at [323, 177] on span "Create" at bounding box center [326, 180] width 21 height 10
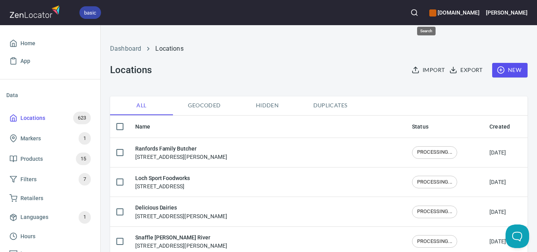
click at [419, 15] on icon "button" at bounding box center [415, 13] width 8 height 8
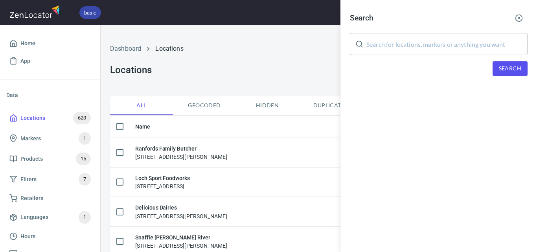
click at [439, 39] on input "text" at bounding box center [447, 44] width 161 height 22
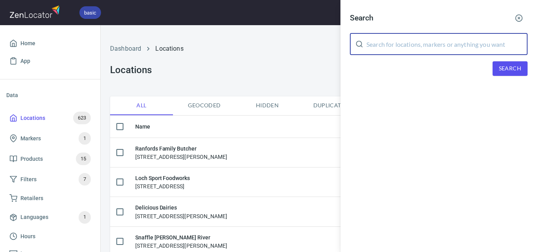
paste input "[PERSON_NAME]"
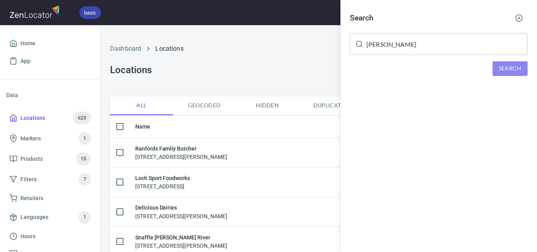
click at [516, 69] on span "Search" at bounding box center [510, 69] width 22 height 10
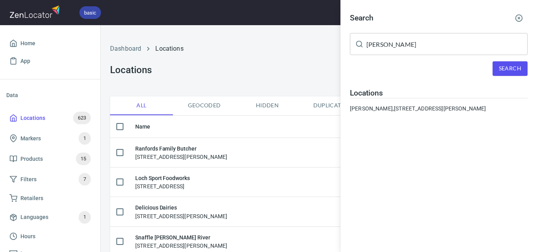
click at [415, 44] on input "[PERSON_NAME]" at bounding box center [447, 44] width 161 height 22
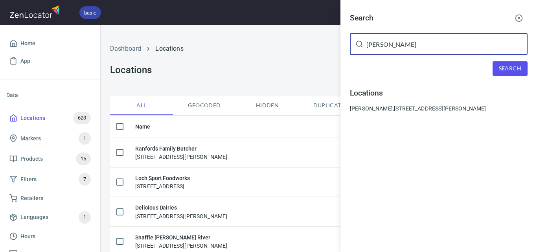
click at [415, 44] on input "[PERSON_NAME]" at bounding box center [447, 44] width 161 height 22
drag, startPoint x: 413, startPoint y: 43, endPoint x: 446, endPoint y: 51, distance: 33.2
click at [413, 43] on input "[PERSON_NAME]" at bounding box center [447, 44] width 161 height 22
paste input "[PERSON_NAME] Fresh Traditional Grocer"
click at [474, 38] on input "IGA [PERSON_NAME] Fresh Traditional Grocer" at bounding box center [447, 44] width 161 height 22
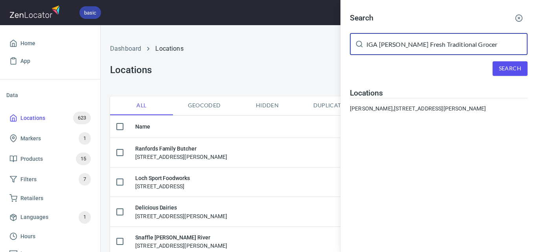
click at [474, 38] on input "IGA [PERSON_NAME] Fresh Traditional Grocer" at bounding box center [447, 44] width 161 height 22
paste input "text"
click at [502, 71] on span "Search" at bounding box center [510, 69] width 22 height 10
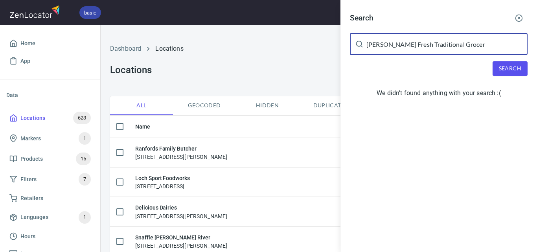
drag, startPoint x: 404, startPoint y: 44, endPoint x: 537, endPoint y: 54, distance: 132.9
click at [537, 54] on div "Search [PERSON_NAME] Fresh Traditional Grocer ​ Search We didn't found anything…" at bounding box center [439, 57] width 197 height 114
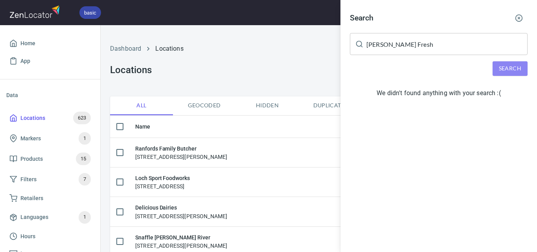
click at [526, 72] on button "Search" at bounding box center [510, 68] width 35 height 15
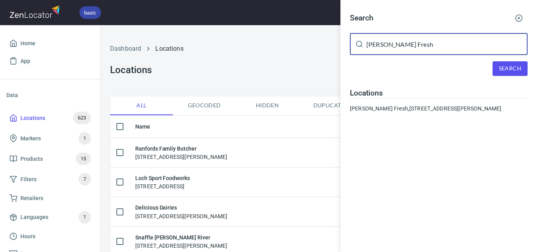
click at [413, 53] on input "[PERSON_NAME] Fresh" at bounding box center [447, 44] width 161 height 22
paste input "Avonsleigh General Store"
type input "Avonsleigh General Store"
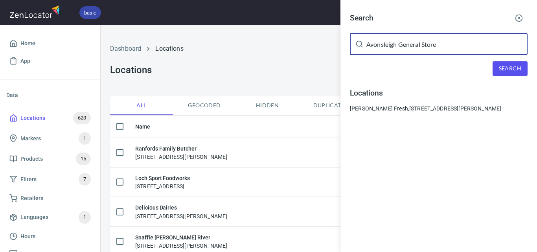
click at [508, 70] on span "Search" at bounding box center [510, 69] width 22 height 10
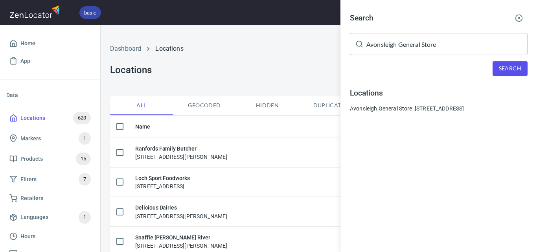
click at [452, 47] on input "Avonsleigh General Store" at bounding box center [447, 44] width 161 height 22
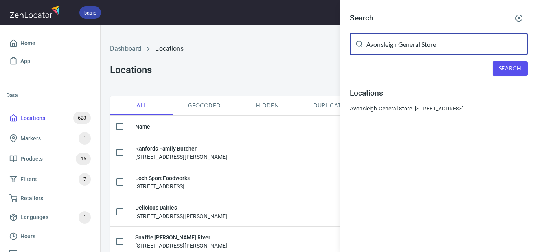
click at [452, 47] on input "Avonsleigh General Store" at bounding box center [447, 44] width 161 height 22
paste input "Boardpro"
type input "Boardpro"
click at [506, 68] on span "Search" at bounding box center [510, 69] width 22 height 10
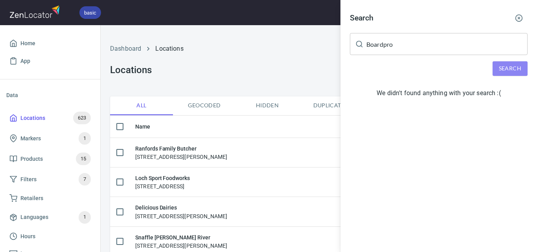
click at [513, 66] on span "Search" at bounding box center [510, 69] width 22 height 10
click at [261, 65] on div at bounding box center [268, 126] width 537 height 252
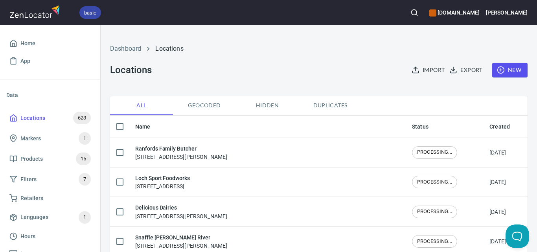
click at [499, 65] on span "New" at bounding box center [510, 70] width 23 height 10
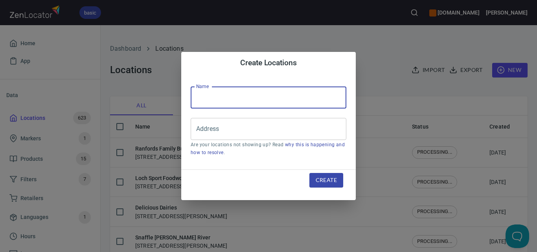
click at [218, 94] on input "text" at bounding box center [269, 98] width 156 height 22
paste input "410 702 262"
paste input "Boardpro"
type input "Boardpro"
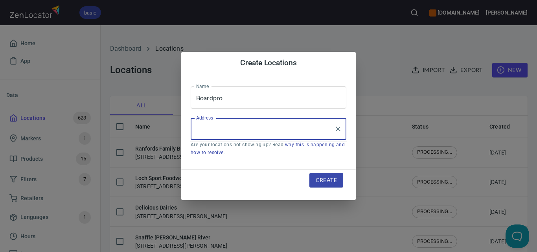
click at [255, 136] on input "Address" at bounding box center [262, 129] width 137 height 15
paste input "[STREET_ADDRESS]"
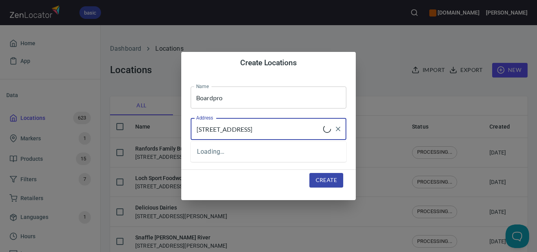
type input "[STREET_ADDRESS]"
click at [322, 172] on div "Create" at bounding box center [326, 180] width 53 height 33
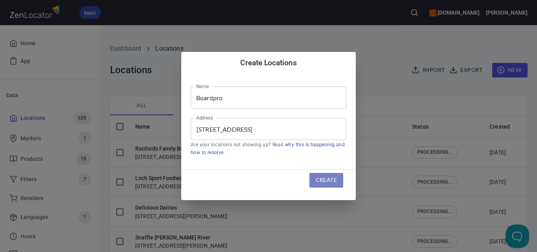
click at [322, 179] on span "Create" at bounding box center [326, 180] width 21 height 10
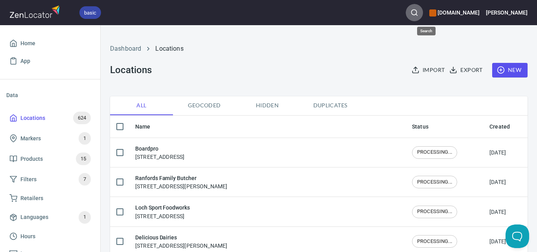
click at [419, 14] on icon "button" at bounding box center [415, 13] width 8 height 8
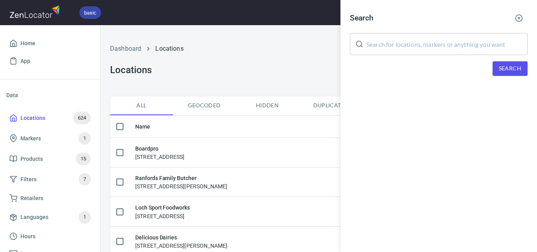
click at [430, 39] on input "text" at bounding box center [447, 44] width 161 height 22
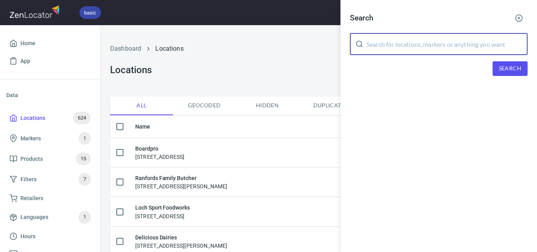
paste input "Quick Cuppa & More"
type input "Quick Cuppa & More"
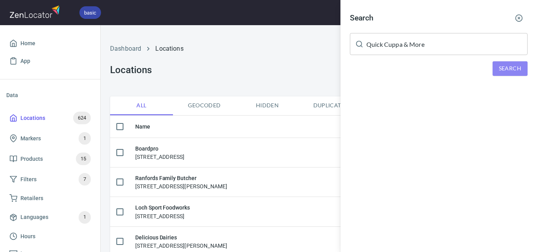
click at [508, 70] on span "Search" at bounding box center [510, 69] width 22 height 10
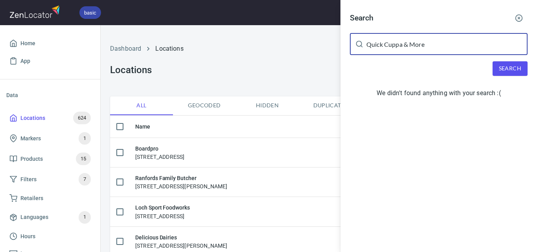
drag, startPoint x: 446, startPoint y: 43, endPoint x: 405, endPoint y: 46, distance: 41.0
click at [405, 46] on input "Quick Cuppa & More" at bounding box center [447, 44] width 161 height 22
click at [390, 46] on input "Quick Cuppa & More" at bounding box center [447, 44] width 161 height 22
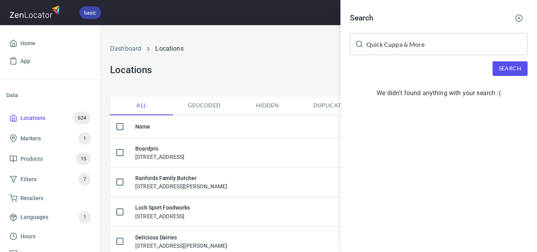
drag, startPoint x: 277, startPoint y: 58, endPoint x: 373, endPoint y: 74, distance: 97.2
click at [278, 59] on div at bounding box center [268, 126] width 537 height 252
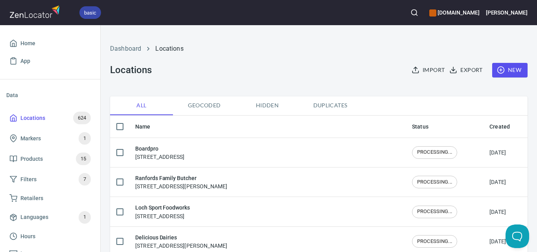
click at [505, 69] on span "New" at bounding box center [510, 70] width 23 height 10
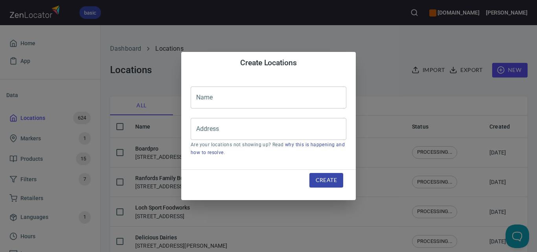
click at [288, 99] on input "text" at bounding box center [269, 98] width 156 height 22
paste input "Quick Cuppa & More"
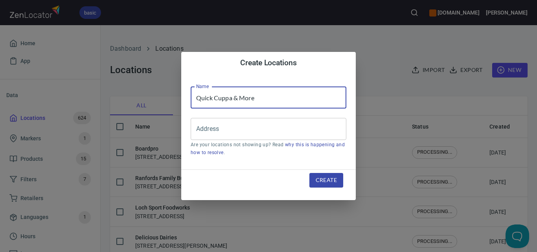
type input "Quick Cuppa & More"
click at [310, 133] on input "Address" at bounding box center [262, 129] width 137 height 15
paste input "[STREET_ADDRESS][PERSON_NAME]"
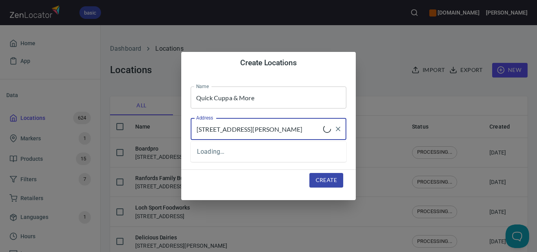
type input "[STREET_ADDRESS][PERSON_NAME]"
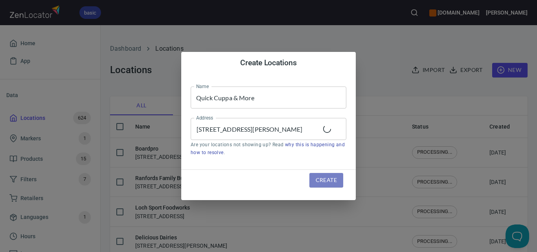
click at [326, 183] on span "Create" at bounding box center [326, 180] width 21 height 10
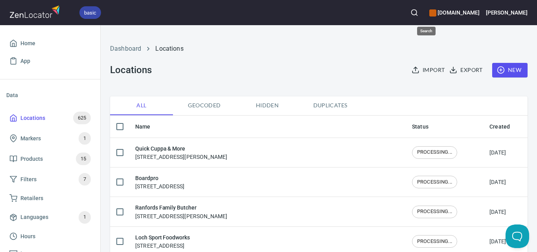
click at [421, 13] on button "button" at bounding box center [414, 12] width 17 height 17
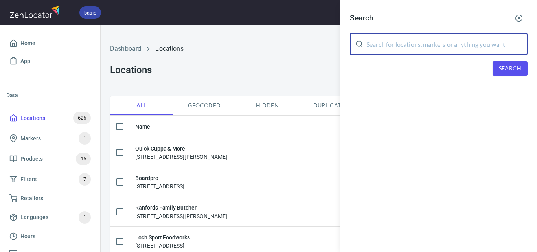
click at [427, 45] on input "text" at bounding box center [447, 44] width 161 height 22
paste input "IGA Rosedale Plus Liquor"
type input "IGA Rosedale Plus Liquor"
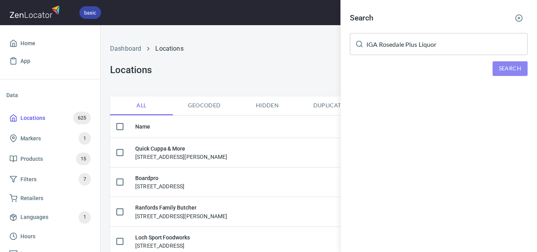
click at [519, 75] on button "Search" at bounding box center [510, 68] width 35 height 15
click at [511, 70] on span "Search" at bounding box center [510, 69] width 22 height 10
drag, startPoint x: 254, startPoint y: 52, endPoint x: 308, endPoint y: 52, distance: 53.5
click at [257, 52] on div at bounding box center [268, 126] width 537 height 252
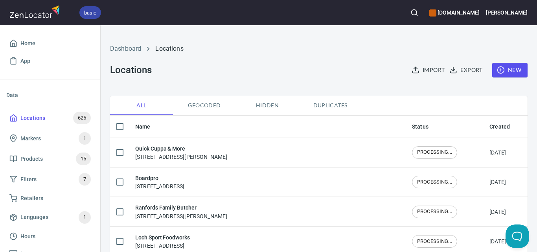
click at [513, 72] on span "New" at bounding box center [510, 70] width 23 height 10
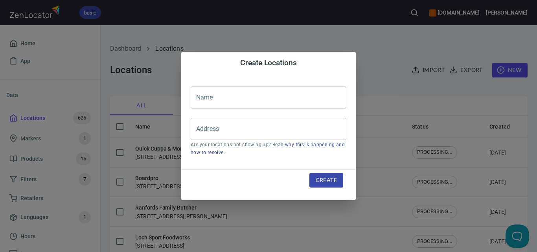
click at [281, 99] on input "text" at bounding box center [269, 98] width 156 height 22
paste input "IGA Rosedale Plus Liquor"
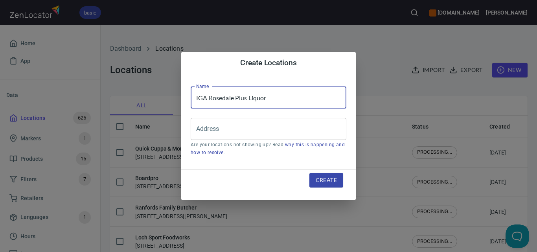
type input "IGA Rosedale Plus Liquor"
click at [308, 127] on input "Address" at bounding box center [262, 129] width 137 height 15
paste input "[STREET_ADDRESS]"
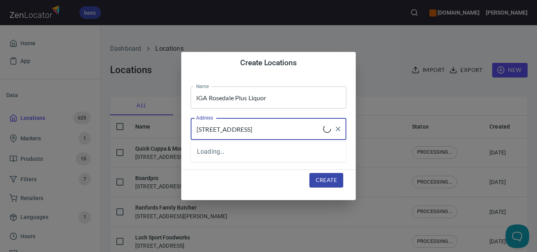
type input "[STREET_ADDRESS]"
click at [327, 174] on button "Create" at bounding box center [327, 180] width 34 height 15
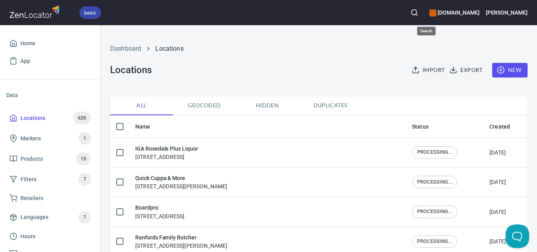
click at [417, 10] on circle "button" at bounding box center [414, 12] width 5 height 5
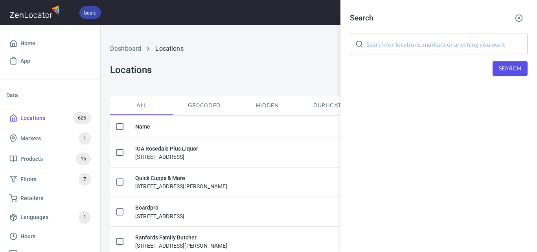
drag, startPoint x: 471, startPoint y: 46, endPoint x: 484, endPoint y: 52, distance: 14.6
click at [472, 46] on input "text" at bounding box center [447, 44] width 161 height 22
paste input "Nauti Bites Cafe"
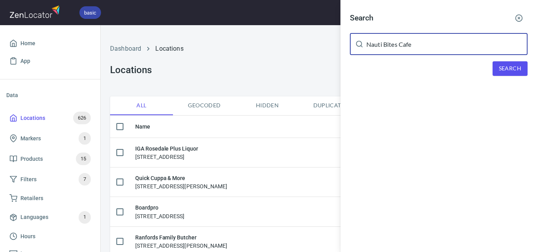
type input "Nauti Bites Cafe"
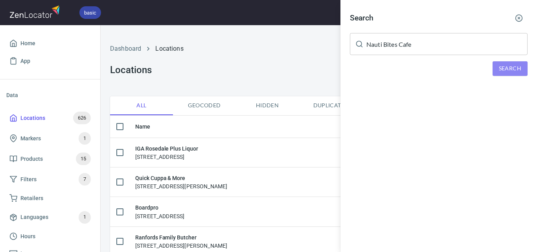
click at [518, 71] on span "Search" at bounding box center [510, 69] width 22 height 10
click at [498, 66] on button "Search" at bounding box center [510, 68] width 35 height 15
drag, startPoint x: 307, startPoint y: 75, endPoint x: 464, endPoint y: 101, distance: 159.0
click at [307, 75] on div at bounding box center [268, 126] width 537 height 252
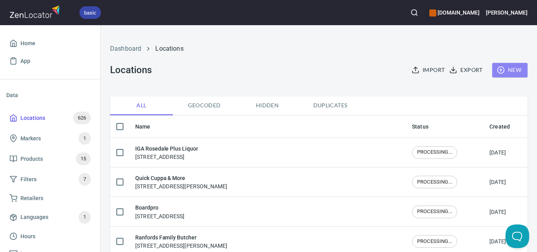
click at [504, 70] on span "New" at bounding box center [510, 70] width 23 height 10
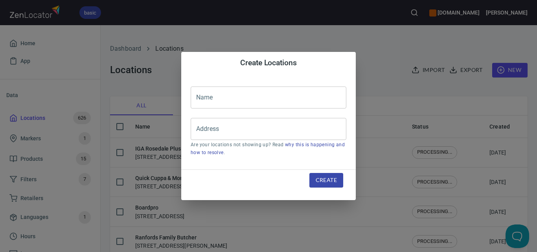
click at [297, 97] on input "text" at bounding box center [269, 98] width 156 height 22
paste input "Nauti Bites Cafe"
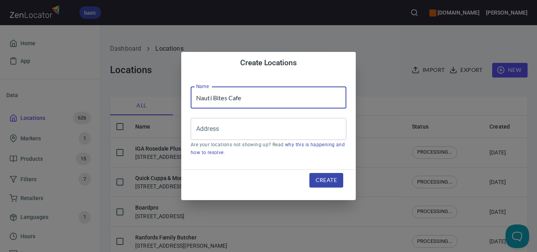
type input "Nauti Bites Cafe"
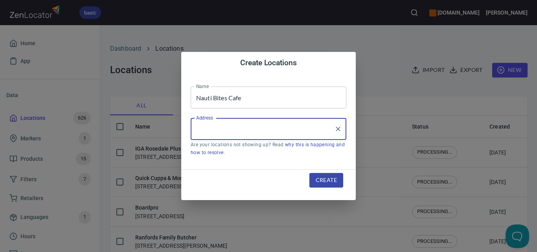
click at [315, 132] on input "Address" at bounding box center [262, 129] width 137 height 15
paste input "[STREET_ADDRESS]"
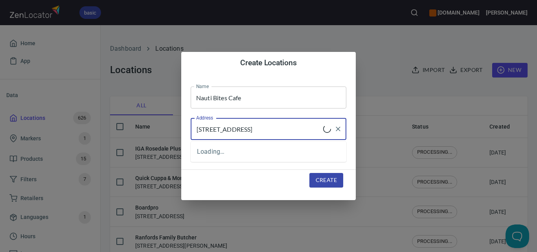
type input "[STREET_ADDRESS]"
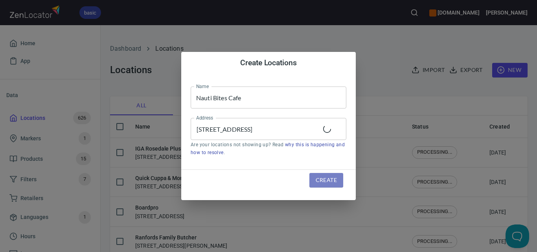
click at [327, 183] on span "Create" at bounding box center [326, 180] width 21 height 10
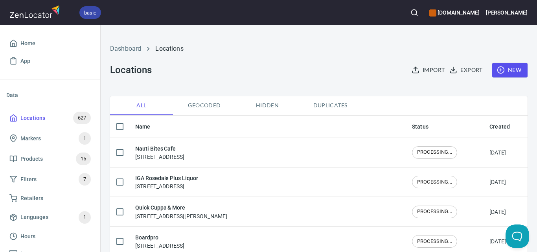
click at [326, 67] on div "Dashboard Locations Locations Import Export New" at bounding box center [318, 61] width 427 height 62
